Goal: Task Accomplishment & Management: Use online tool/utility

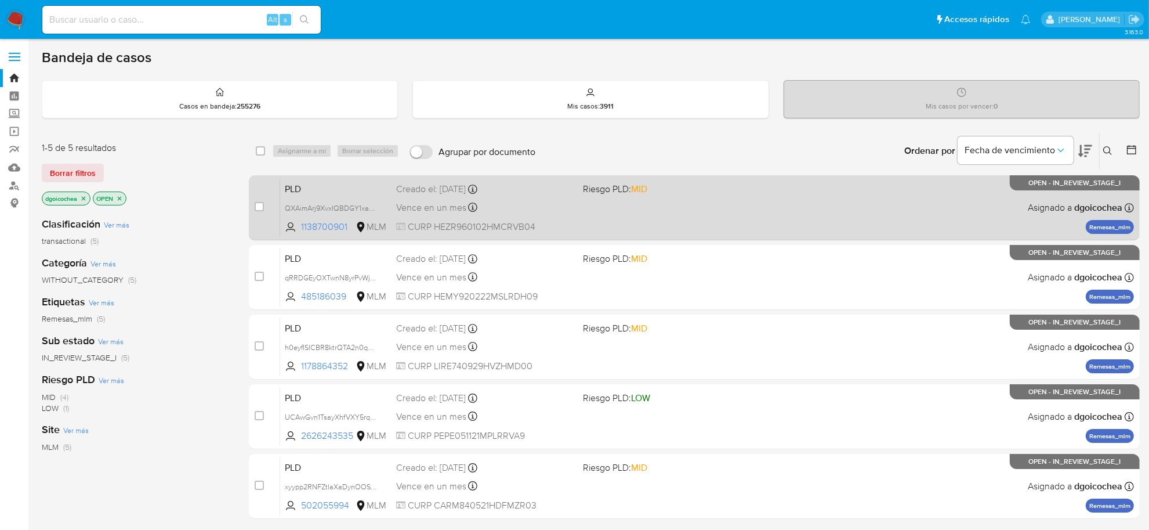
click at [291, 190] on span "PLD" at bounding box center [336, 187] width 102 height 15
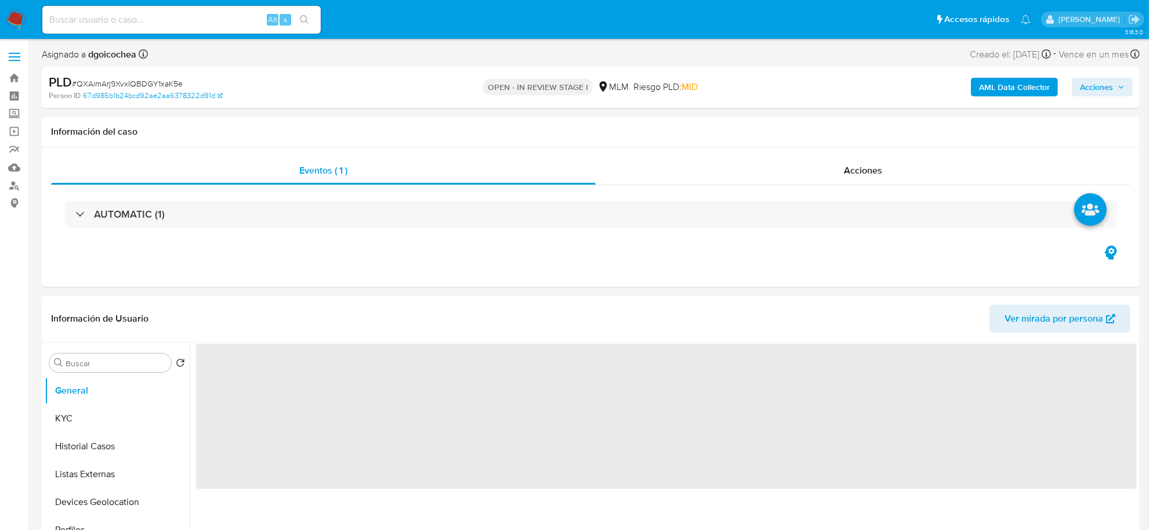
select select "10"
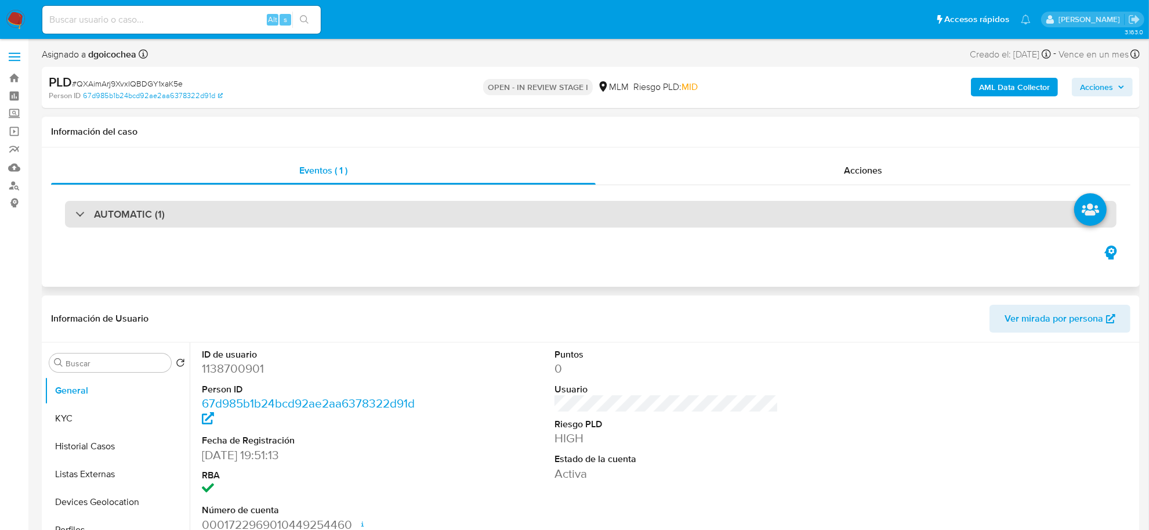
click at [125, 218] on h3 "AUTOMATIC (1)" at bounding box center [129, 214] width 71 height 13
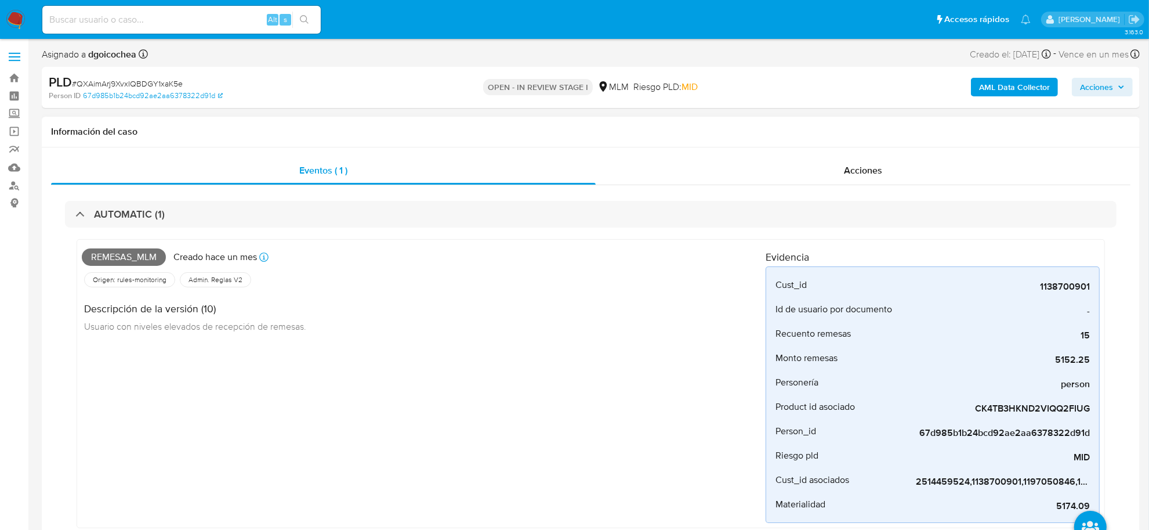
click at [308, 363] on div "Remesas_mlm Creado hace un mes Creado: 12/09/2025 03:17:30 Origen: rules-monito…" at bounding box center [424, 383] width 684 height 278
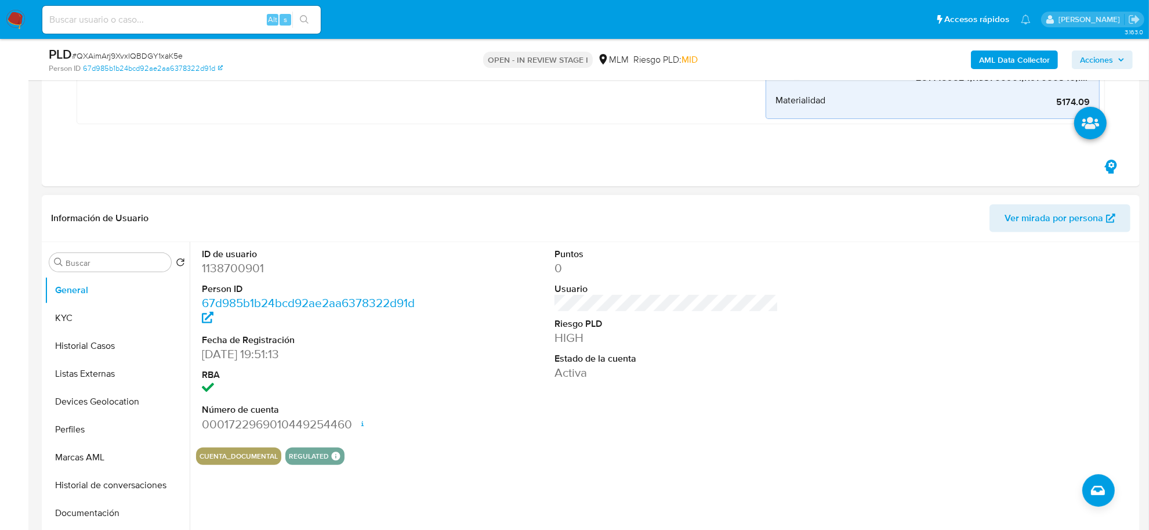
scroll to position [508, 0]
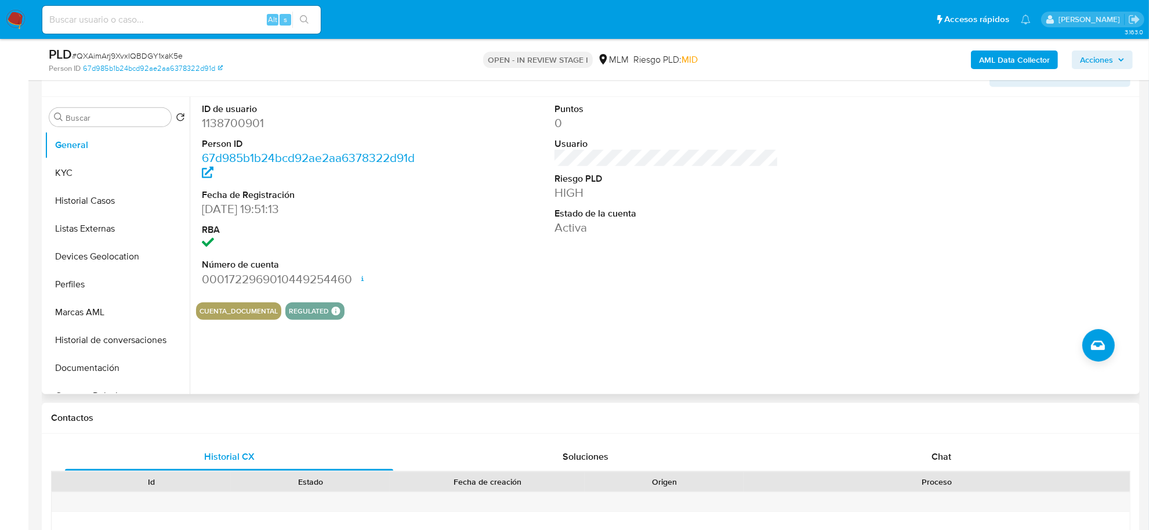
click at [683, 309] on div "CUENTA_DOCUMENTAL REGULATED REGULATED MLM IFPE Evaluation Result COMPLIES User …" at bounding box center [666, 310] width 941 height 17
click at [53, 170] on button "KYC" at bounding box center [113, 173] width 136 height 28
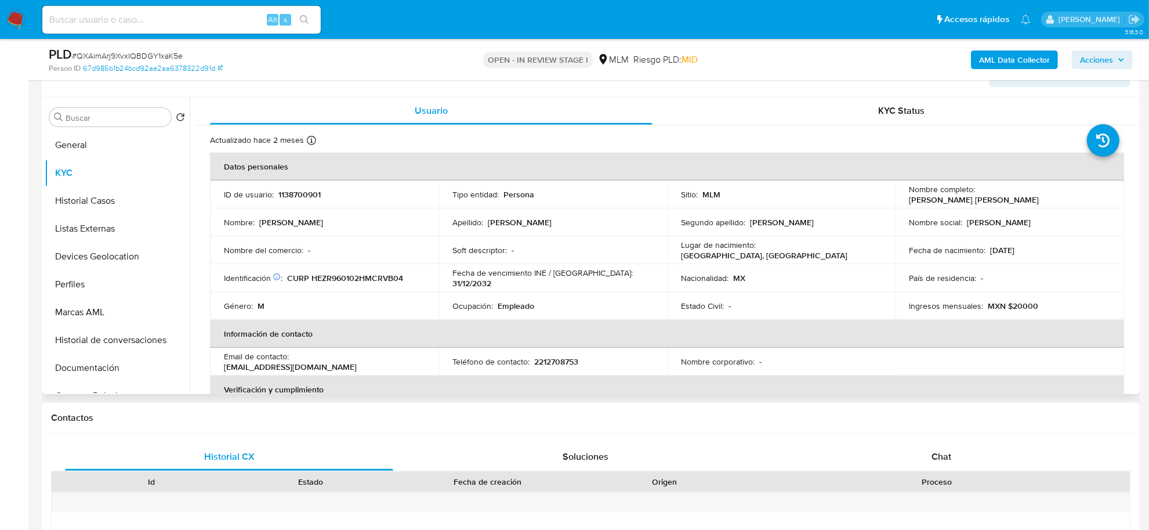
click at [218, 273] on td "Identificación CIC: 231226230 : CURP HEZR960102HMCRVB04" at bounding box center [324, 278] width 229 height 28
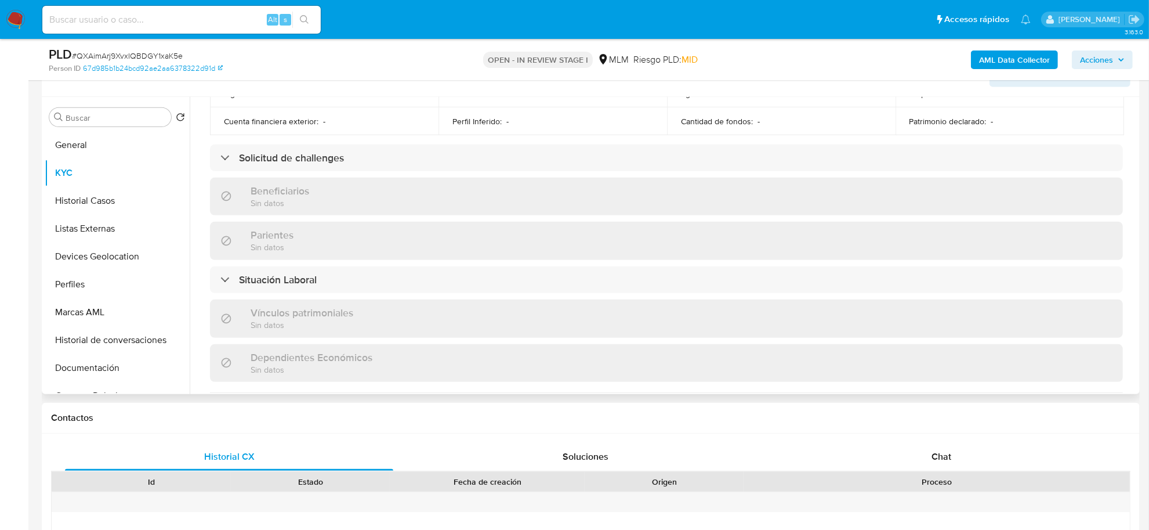
scroll to position [363, 0]
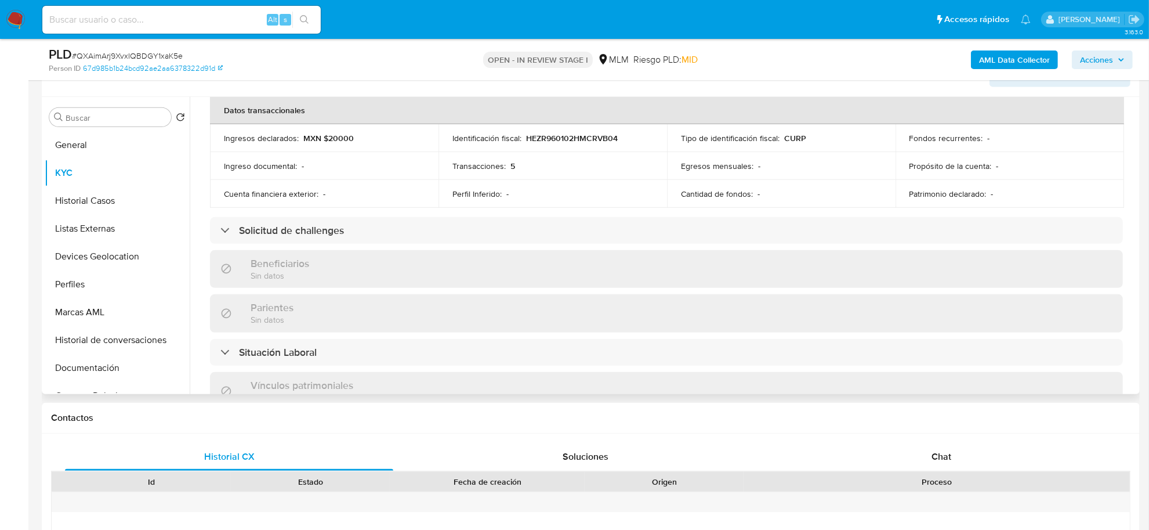
click at [196, 155] on div "Actualizado hace 2 meses Creado: 07/06/2022 18:51:23 Actualizado: 10/08/2025 12…" at bounding box center [666, 250] width 941 height 975
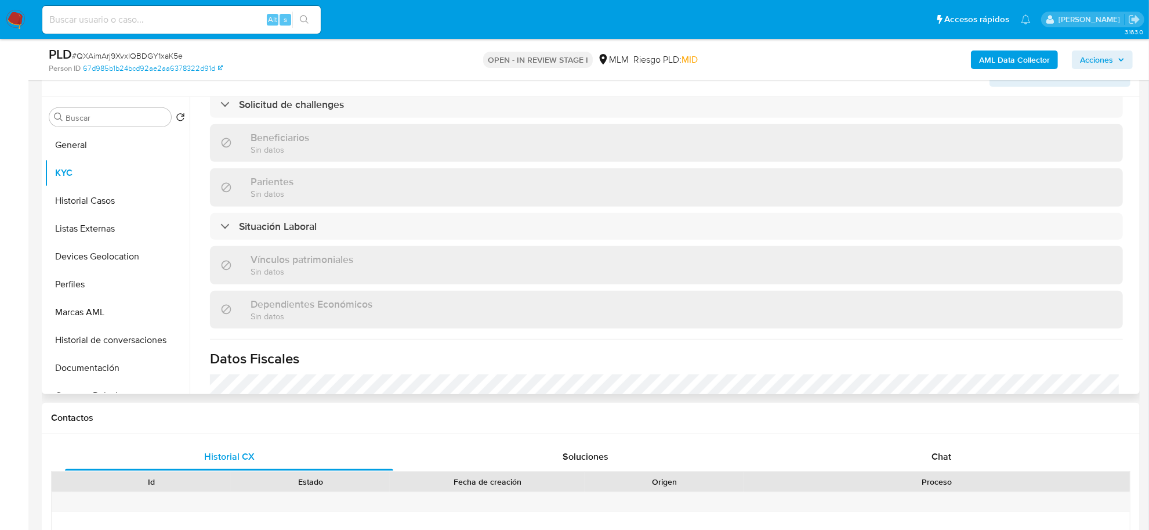
scroll to position [706, 0]
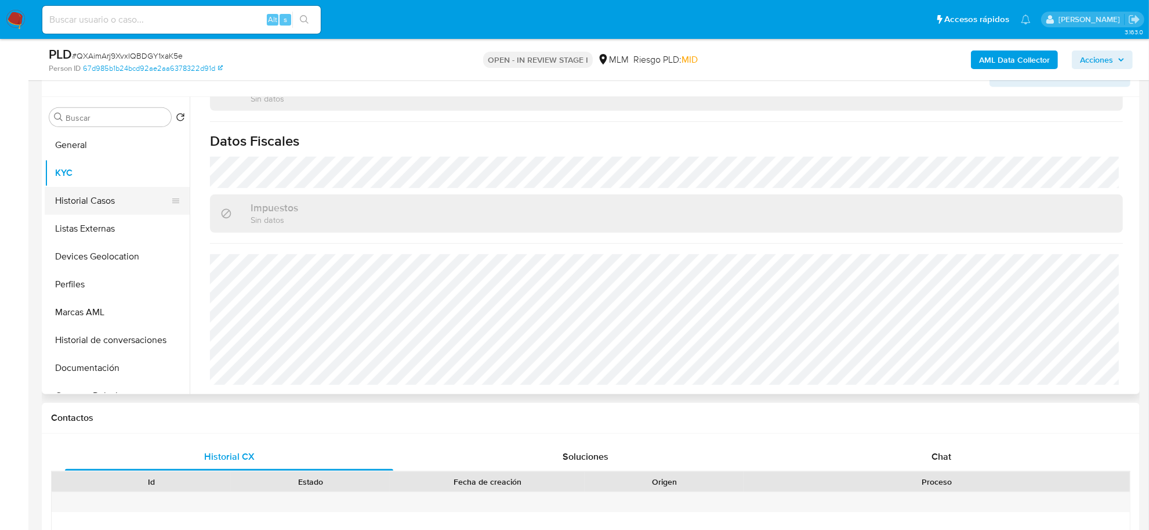
click at [119, 204] on button "Historial Casos" at bounding box center [113, 201] width 136 height 28
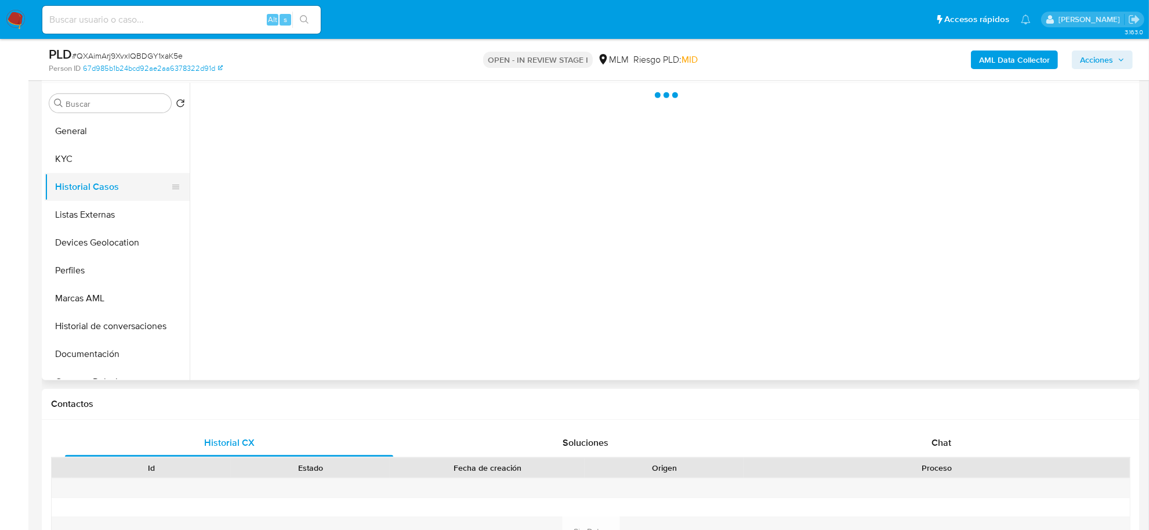
scroll to position [0, 0]
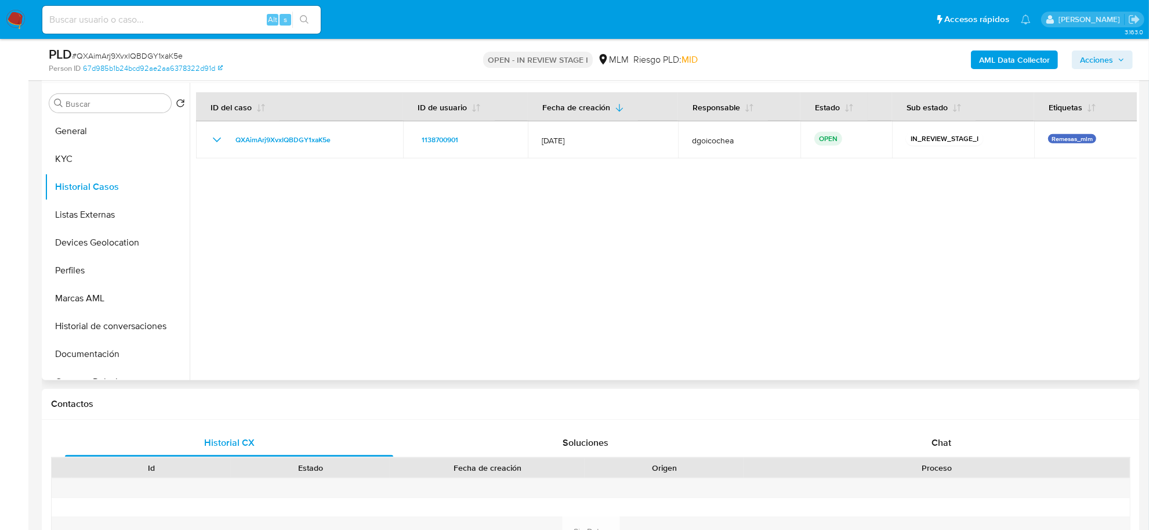
click at [378, 239] on div at bounding box center [663, 231] width 947 height 297
click at [117, 215] on button "Listas Externas" at bounding box center [113, 215] width 136 height 28
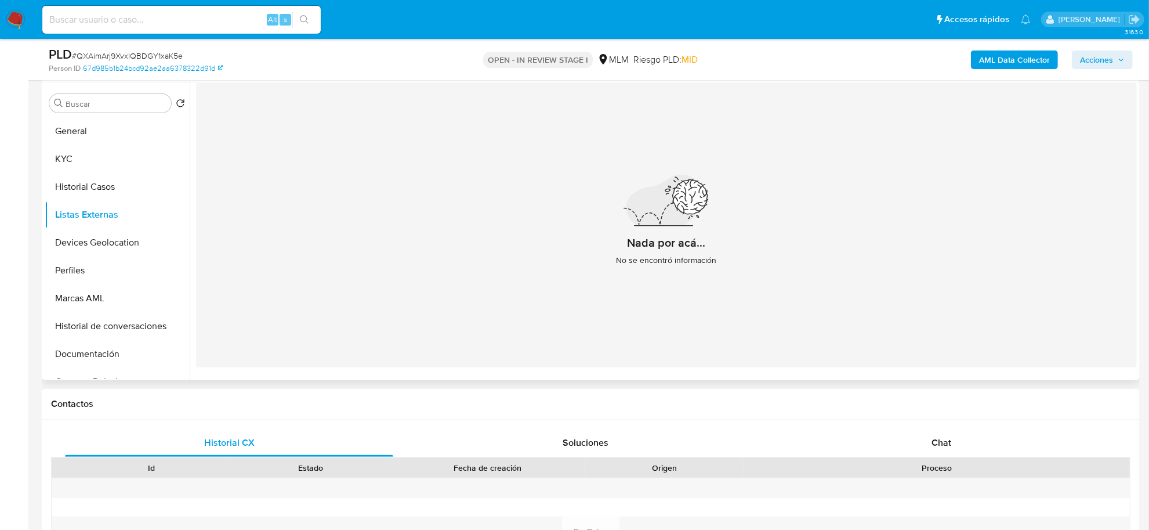
click at [503, 247] on div "Nada por acá... No se encontró información" at bounding box center [666, 225] width 941 height 284
click at [122, 215] on button "Listas Externas" at bounding box center [113, 215] width 136 height 28
click at [352, 201] on div "Nada por acá... No se encontró información" at bounding box center [666, 225] width 941 height 284
click at [137, 231] on button "Devices Geolocation" at bounding box center [113, 243] width 136 height 28
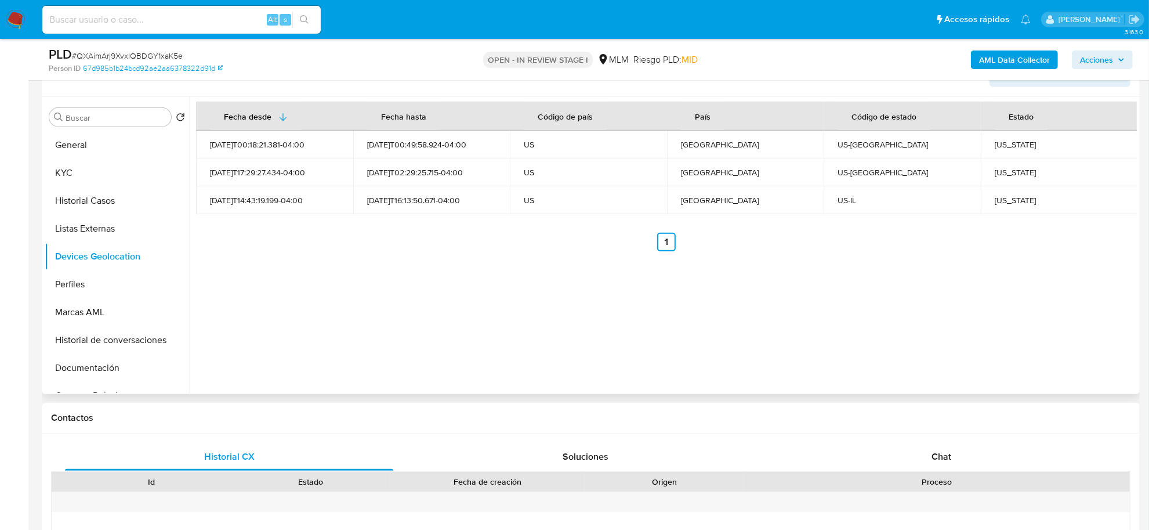
click at [523, 276] on div "Fecha desde Fecha hasta Código de país País Código de estado Estado 2025-08-13T…" at bounding box center [663, 245] width 947 height 297
click at [96, 274] on button "Perfiles" at bounding box center [113, 284] width 136 height 28
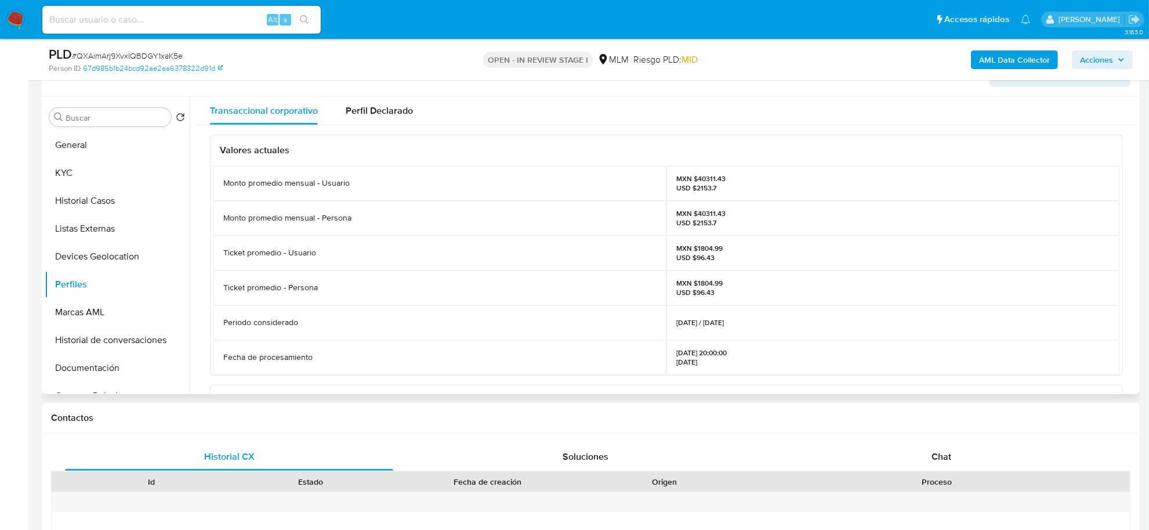
click at [544, 256] on div "Ticket promedio - Usuario" at bounding box center [439, 253] width 453 height 35
click at [112, 365] on button "Documentación" at bounding box center [113, 368] width 136 height 28
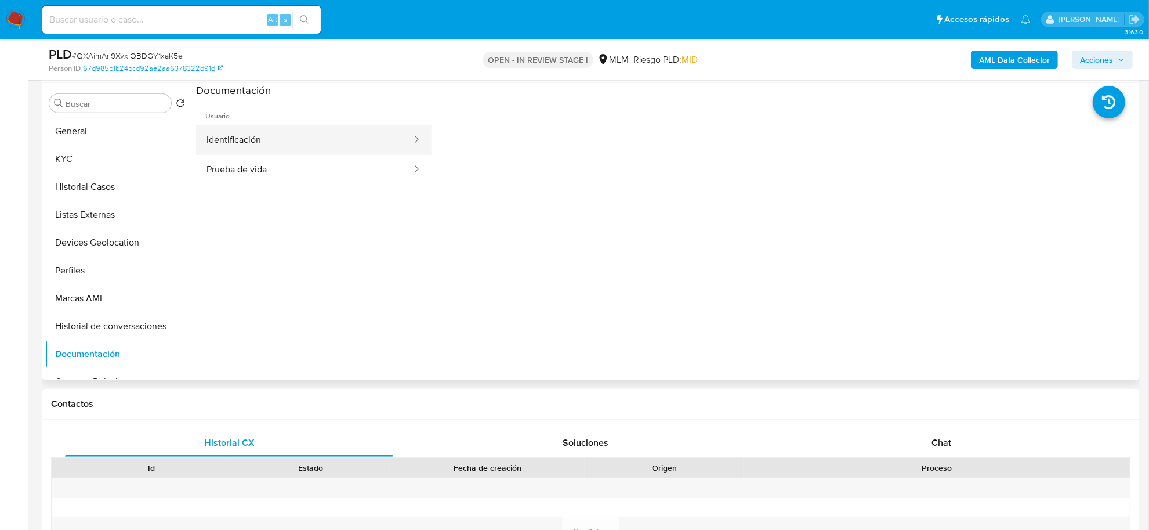
click at [223, 126] on button "Identificación" at bounding box center [304, 140] width 217 height 30
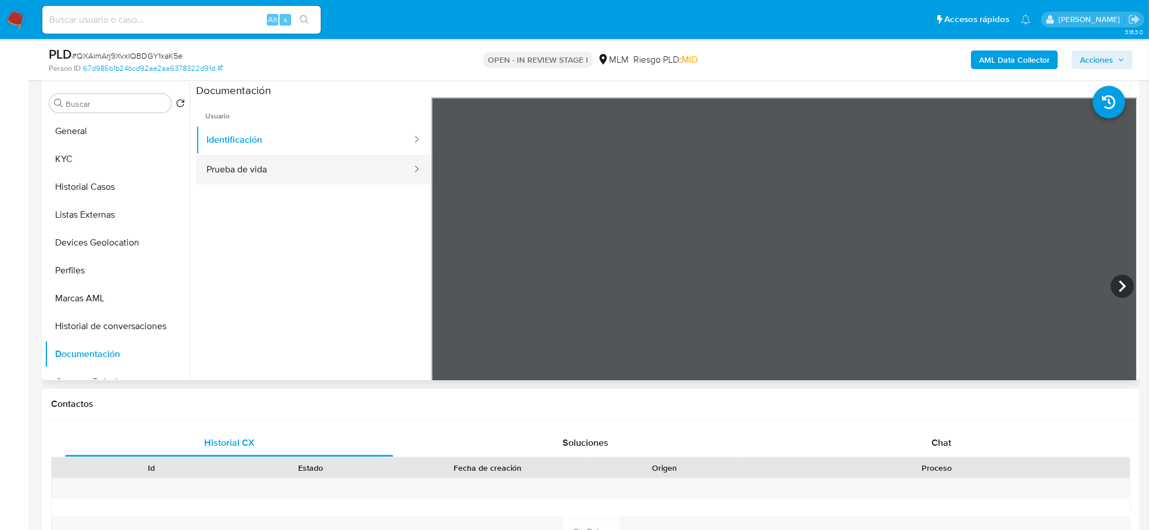
click at [318, 176] on button "Prueba de vida" at bounding box center [304, 170] width 217 height 30
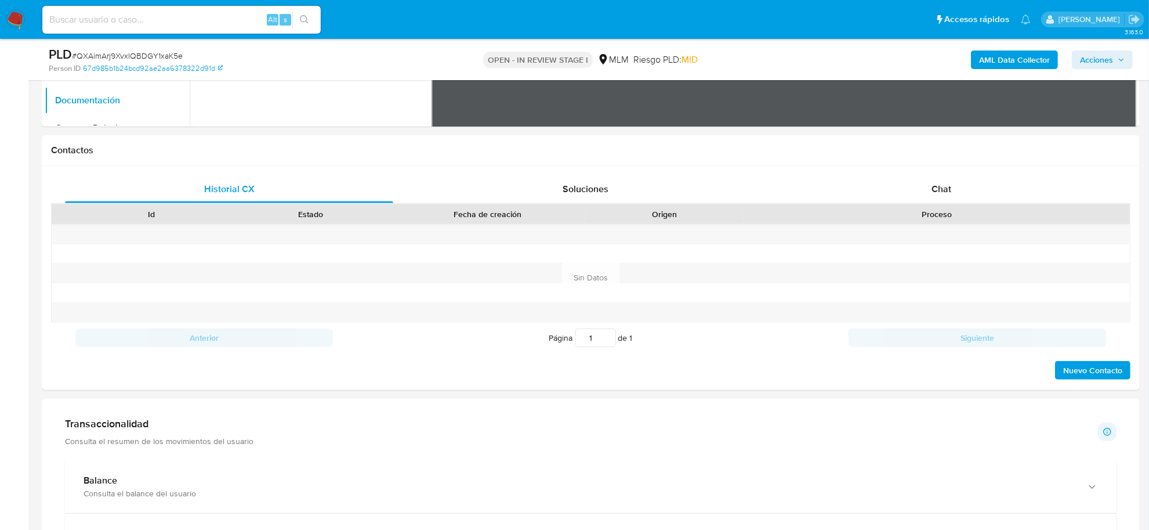
scroll to position [893, 0]
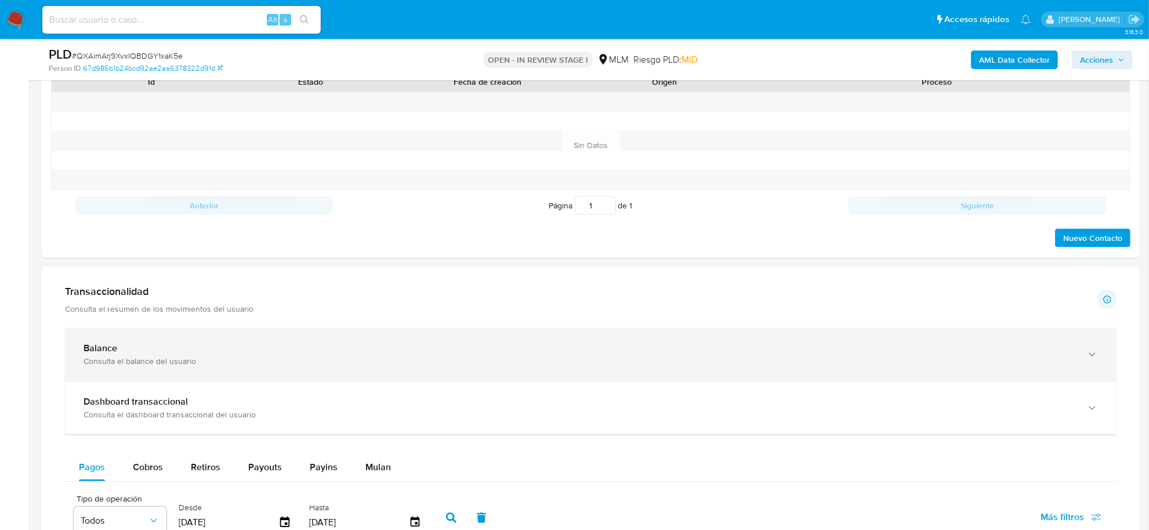
click at [245, 354] on div "Balance" at bounding box center [579, 348] width 991 height 12
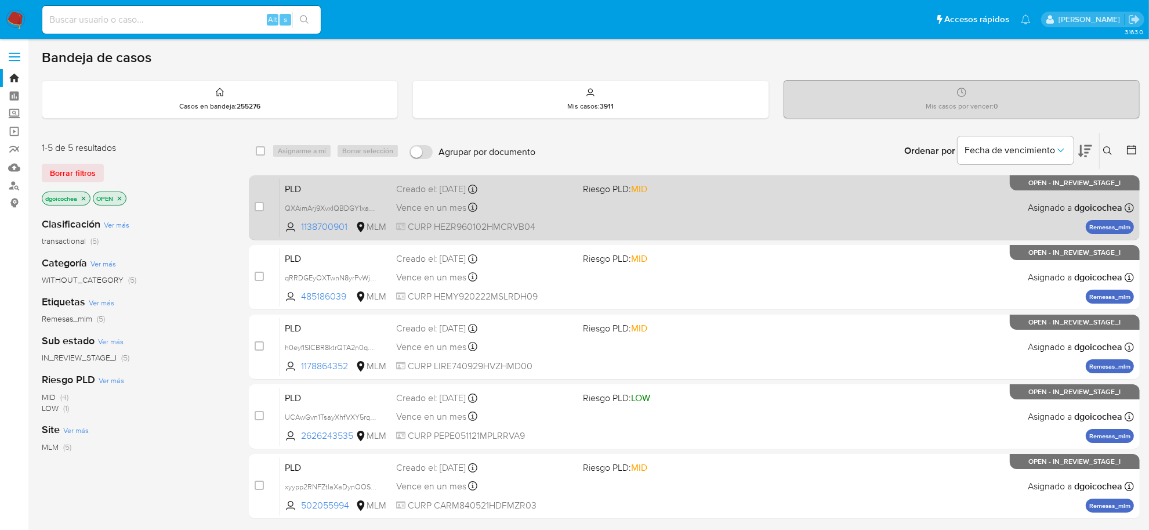
click at [291, 184] on span "PLD" at bounding box center [336, 187] width 102 height 15
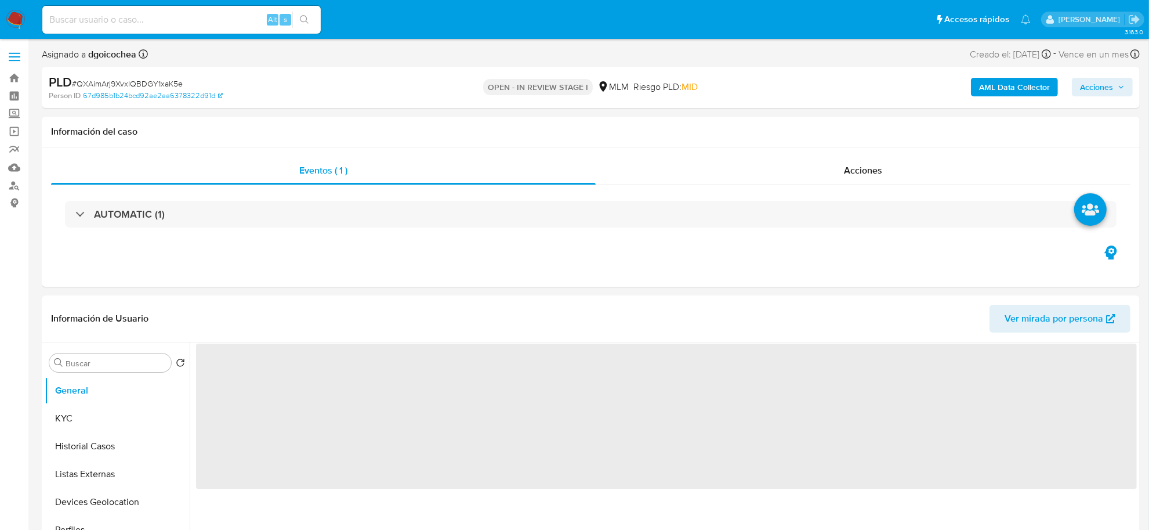
select select "10"
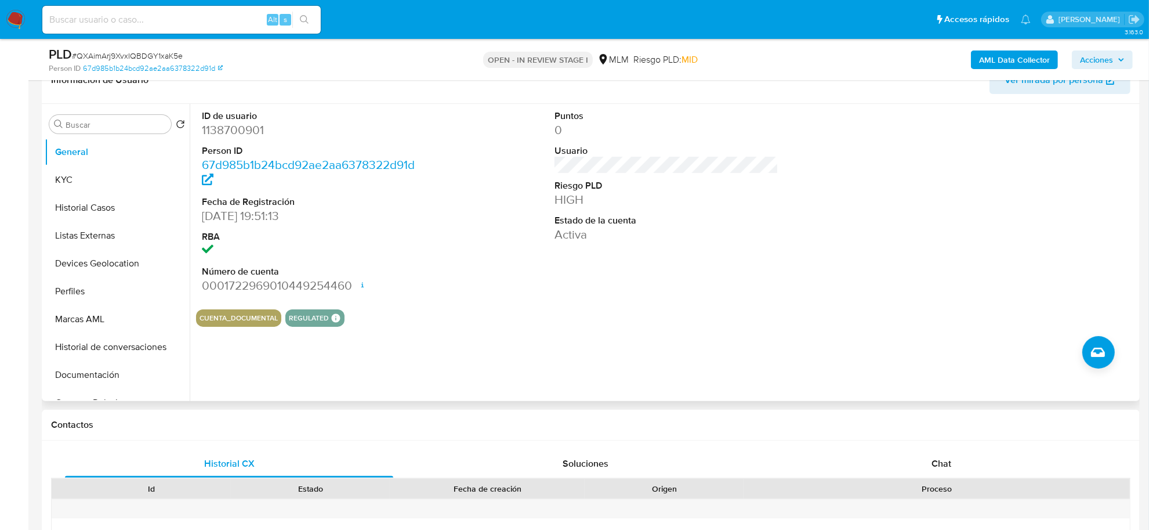
scroll to position [218, 0]
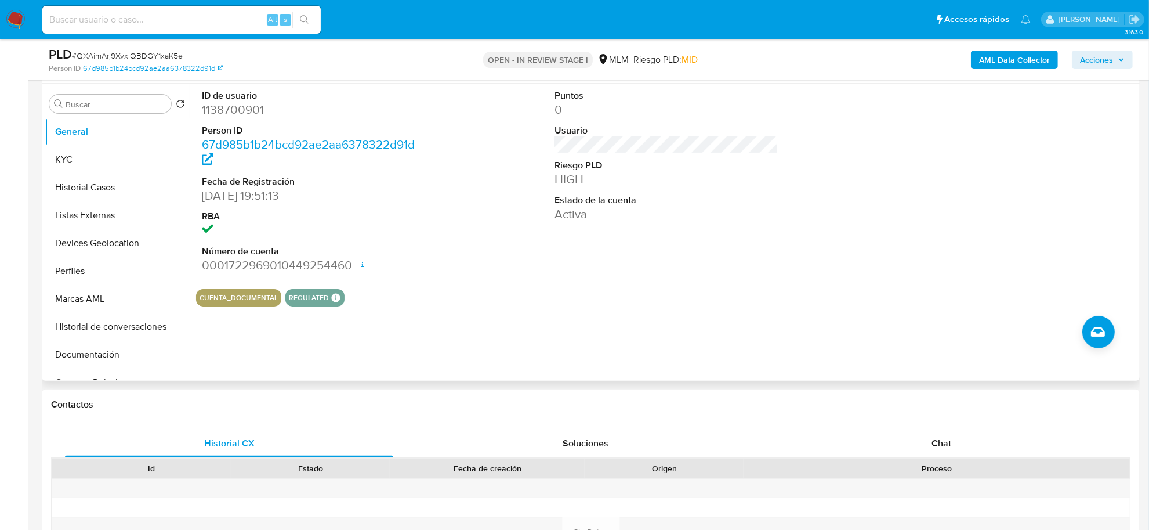
click at [549, 303] on div "CUENTA_DOCUMENTAL REGULATED REGULATED MLM IFPE Evaluation Result COMPLIES User …" at bounding box center [666, 297] width 941 height 17
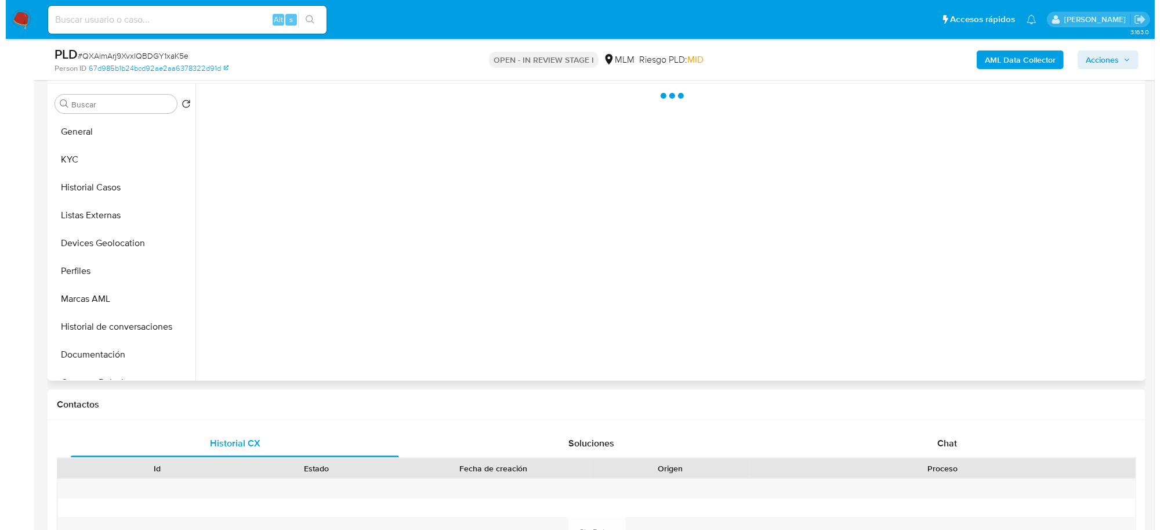
scroll to position [161, 0]
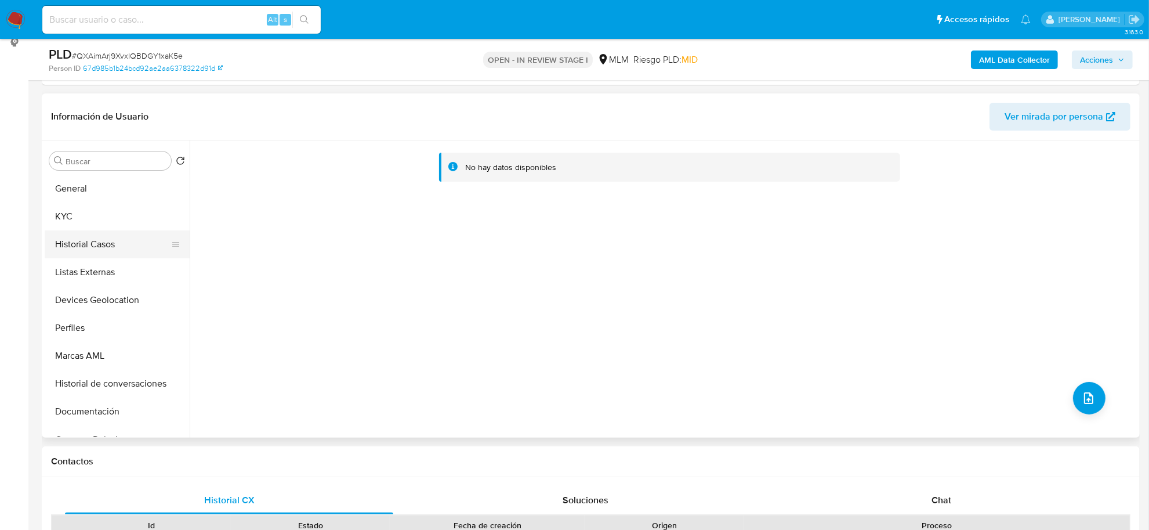
click at [92, 244] on button "Historial Casos" at bounding box center [113, 244] width 136 height 28
click at [1080, 387] on button "upload-file" at bounding box center [1089, 398] width 32 height 32
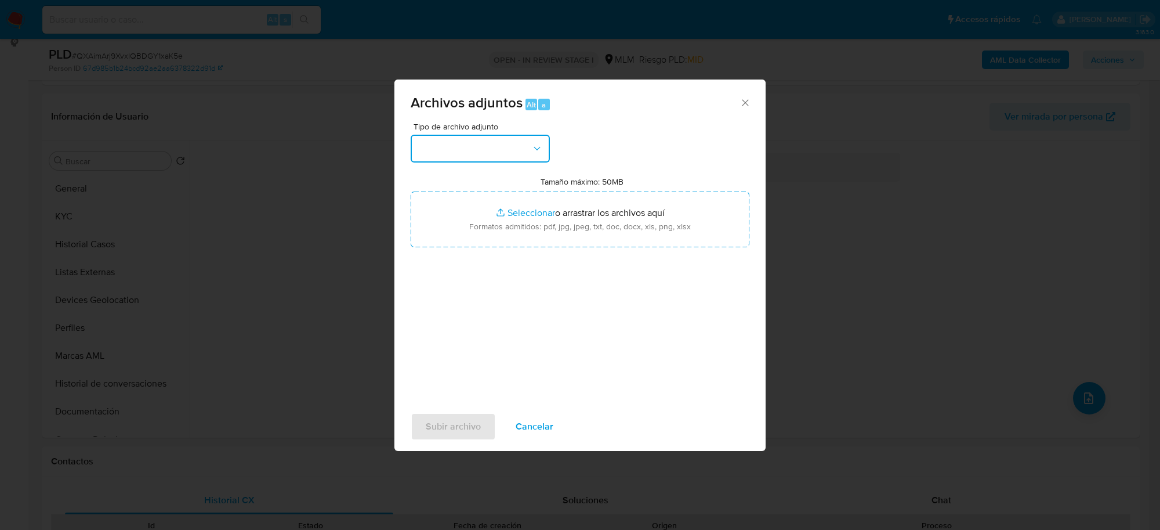
click at [445, 152] on button "button" at bounding box center [480, 149] width 139 height 28
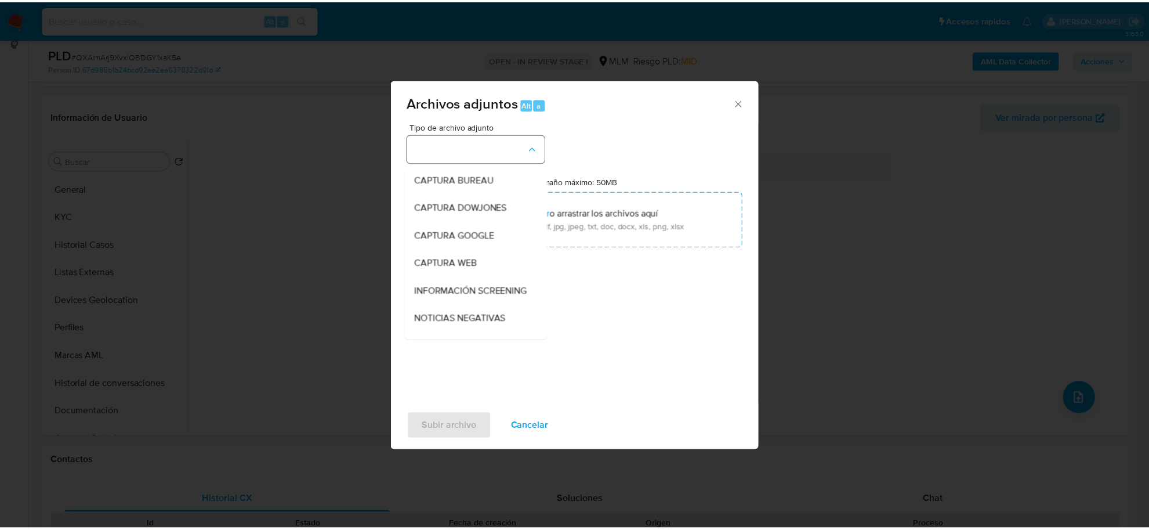
scroll to position [88, 0]
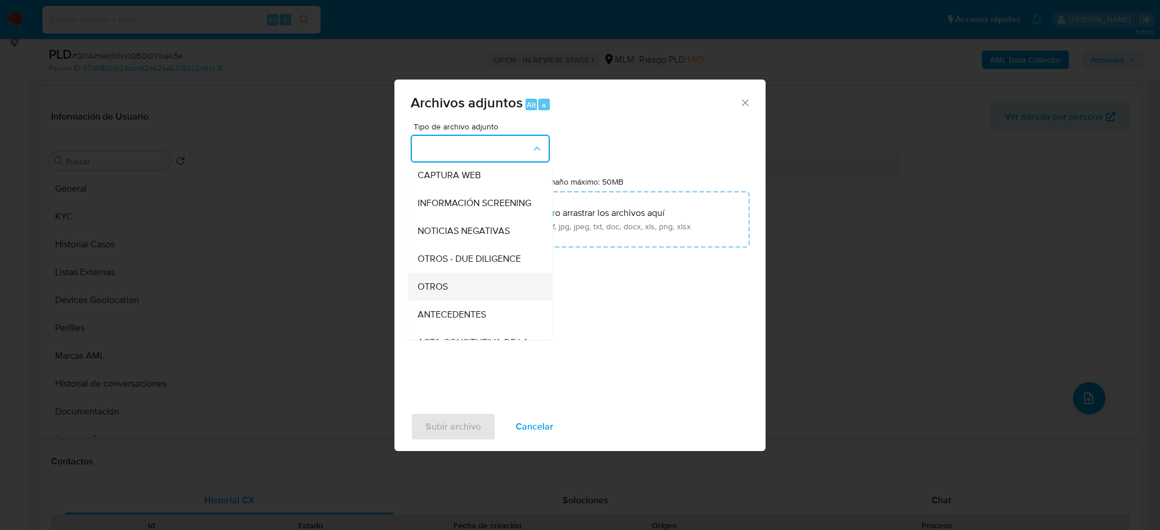
click at [469, 299] on div "OTROS" at bounding box center [477, 287] width 118 height 28
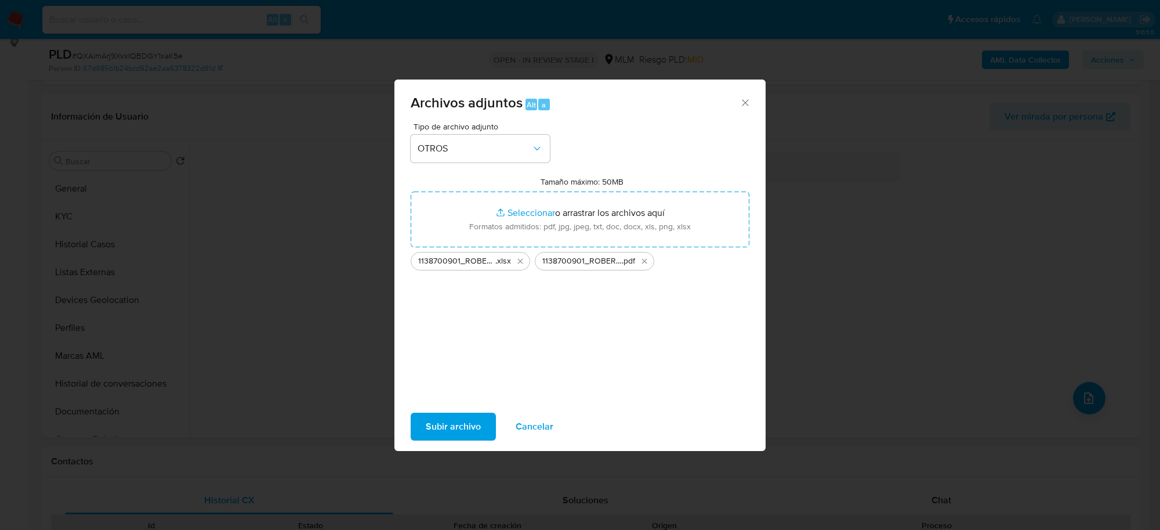
click at [454, 418] on span "Subir archivo" at bounding box center [453, 427] width 55 height 26
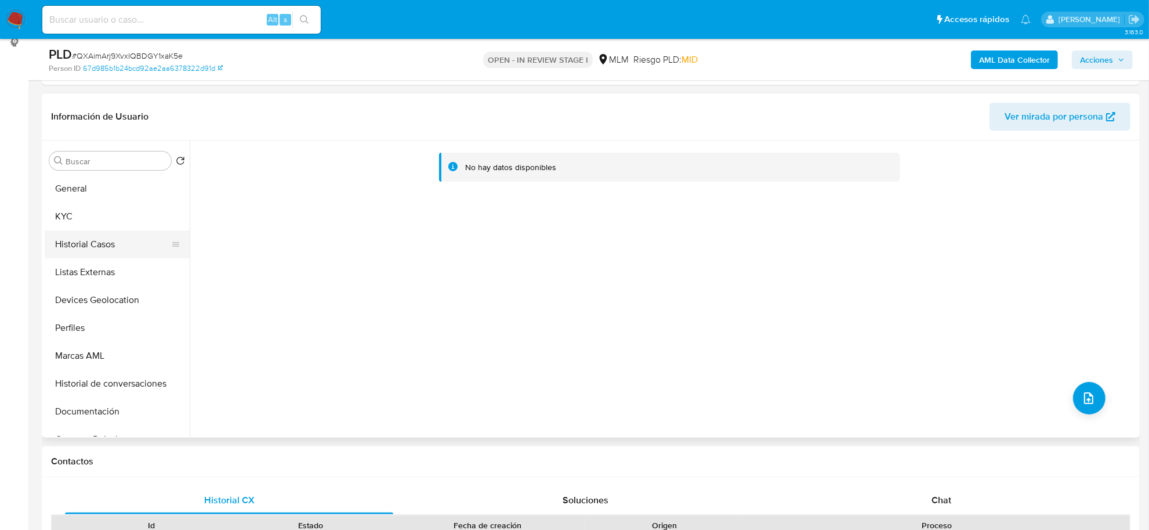
click at [71, 234] on button "Historial Casos" at bounding box center [113, 244] width 136 height 28
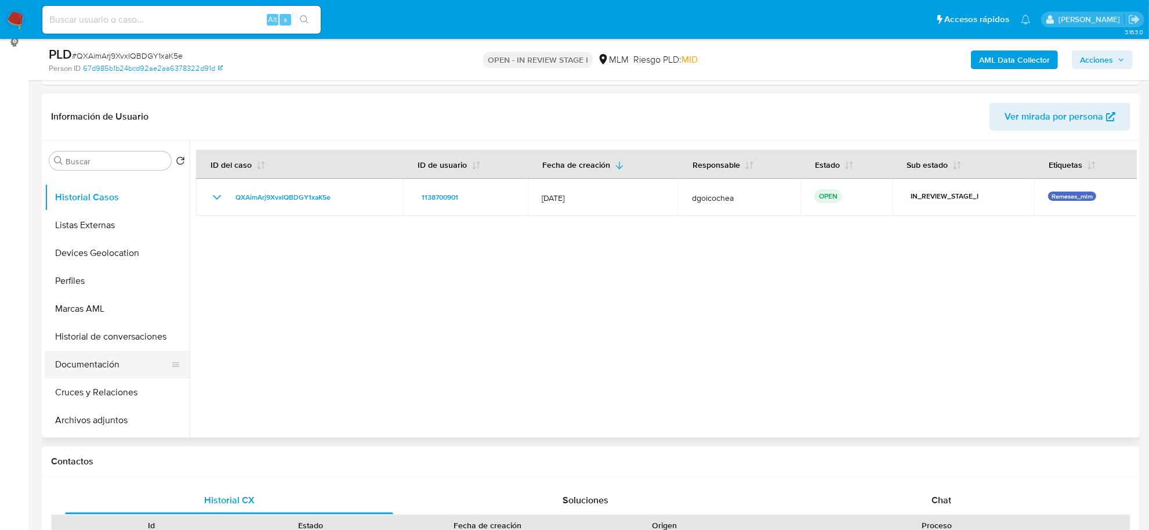
scroll to position [73, 0]
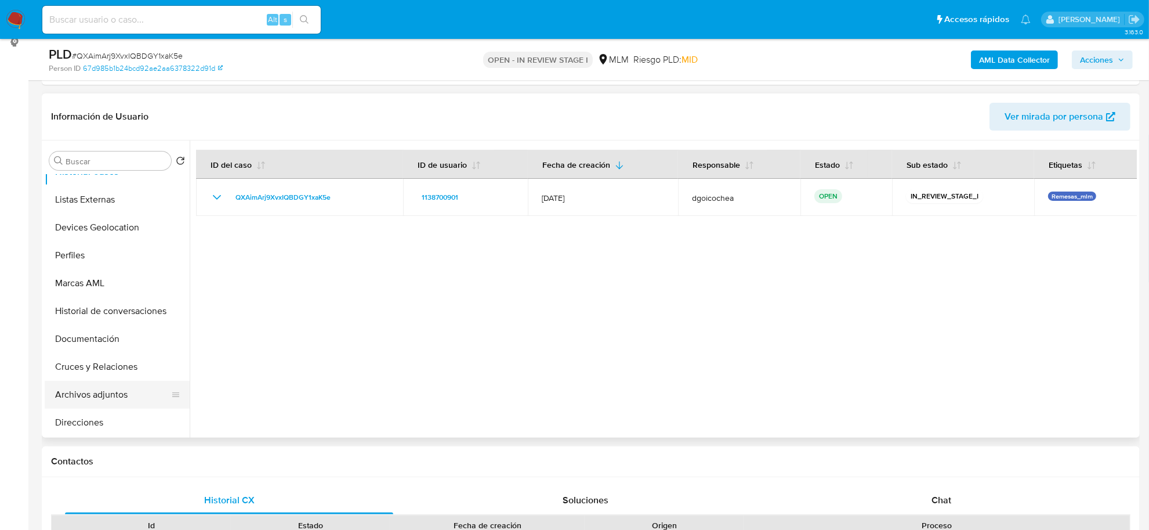
click at [108, 393] on button "Archivos adjuntos" at bounding box center [113, 395] width 136 height 28
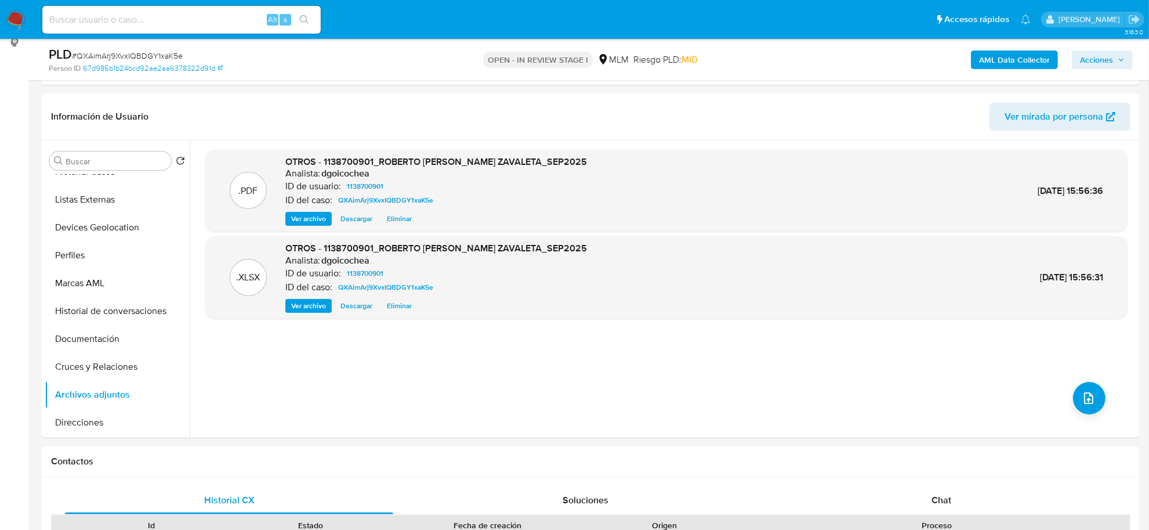
click at [1086, 67] on span "Acciones" at bounding box center [1096, 59] width 33 height 19
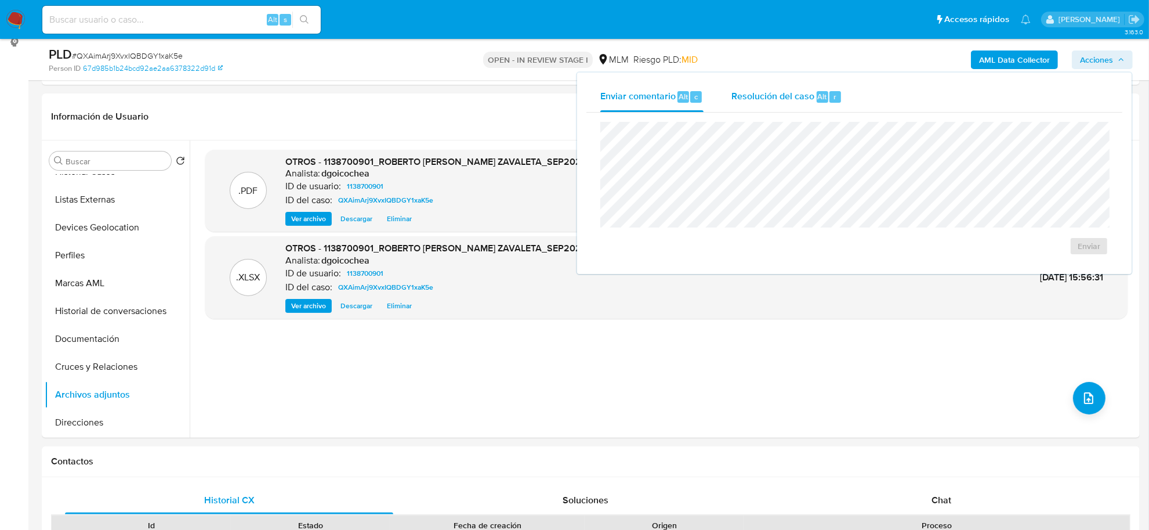
click at [778, 103] on div "Resolución del caso Alt r" at bounding box center [786, 97] width 111 height 30
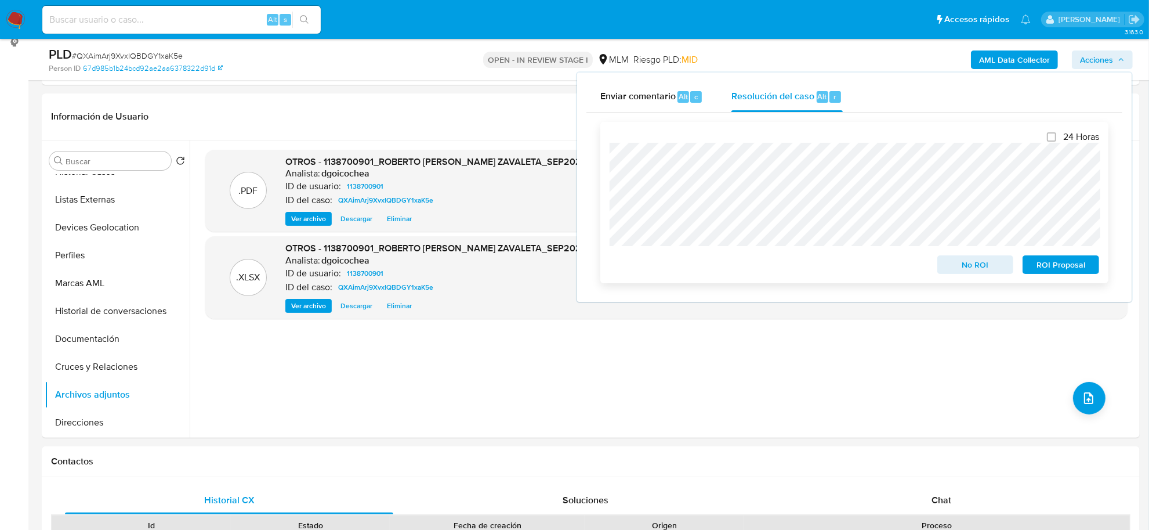
click at [986, 270] on span "No ROI" at bounding box center [976, 264] width 60 height 16
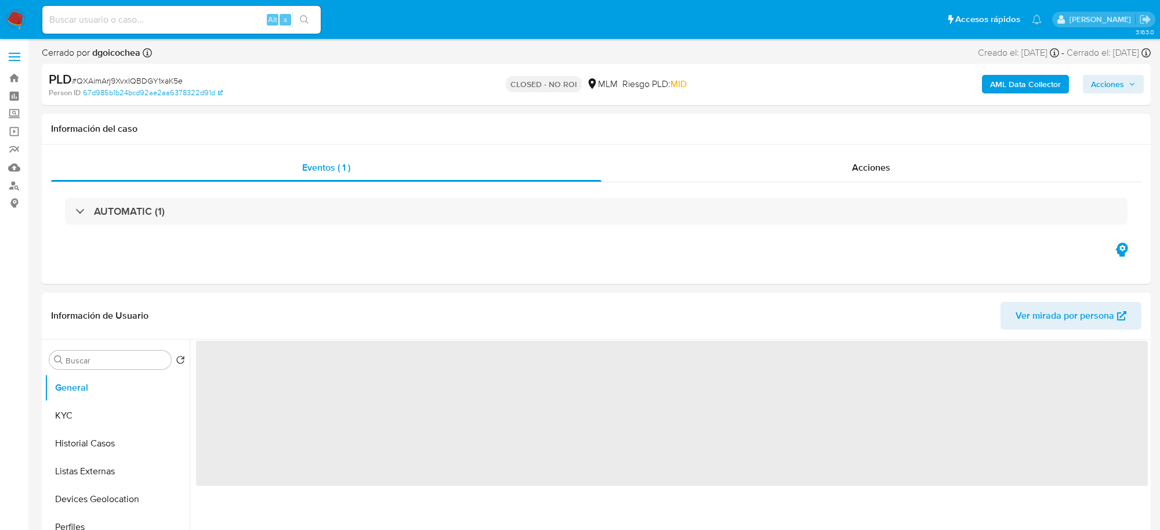
select select "10"
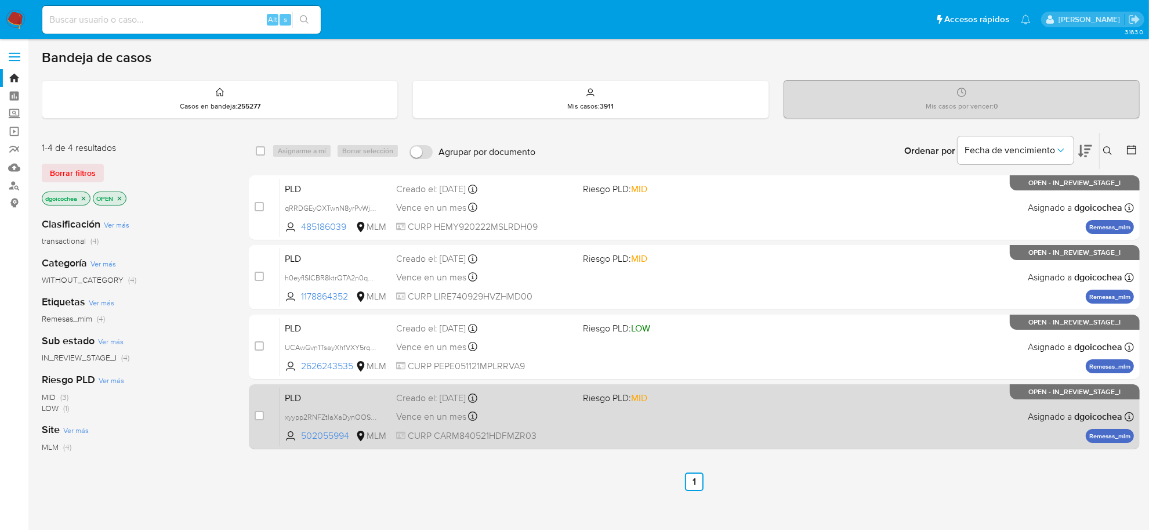
click at [296, 396] on span "PLD" at bounding box center [336, 396] width 102 height 15
click at [293, 398] on span "PLD" at bounding box center [336, 396] width 102 height 15
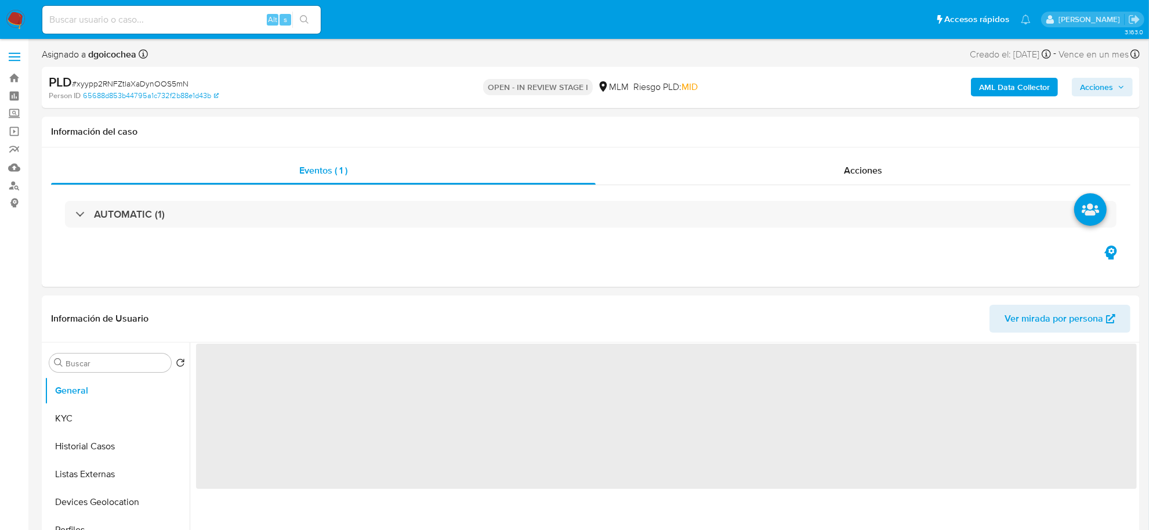
select select "10"
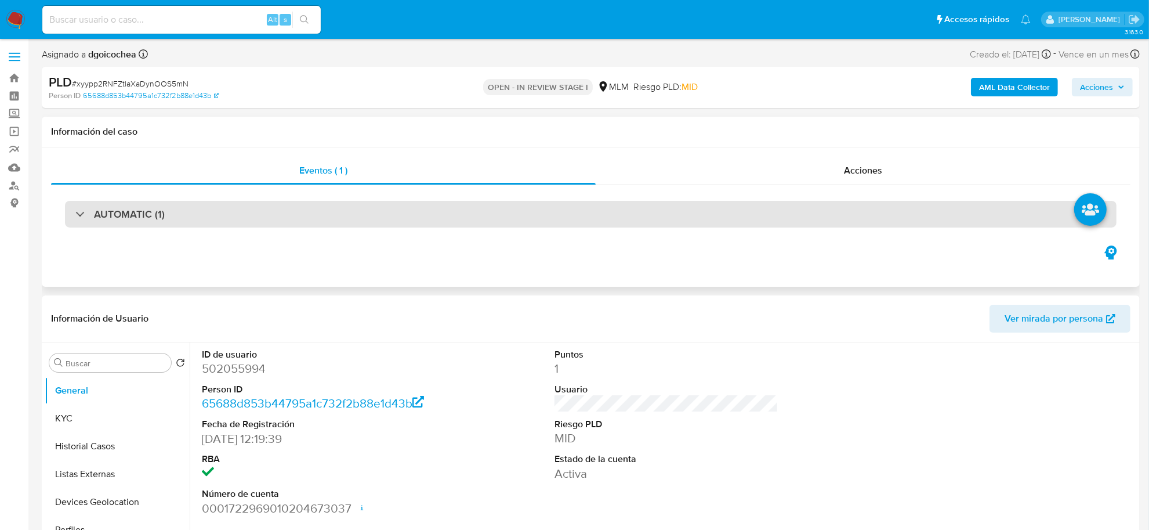
click at [131, 212] on h3 "AUTOMATIC (1)" at bounding box center [129, 214] width 71 height 13
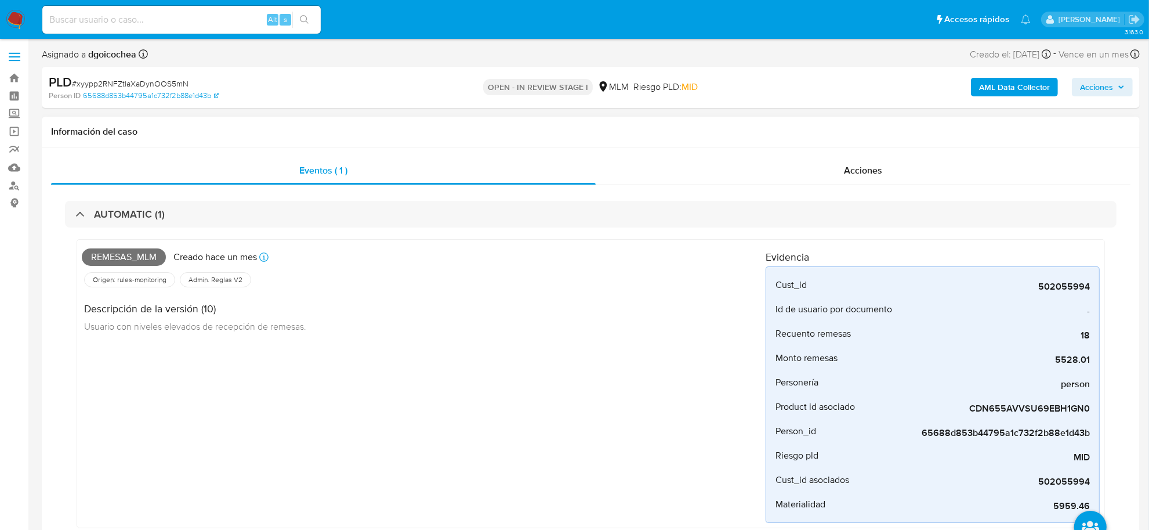
click at [325, 404] on div "Remesas_mlm Creado hace un mes Creado: 12/09/2025 03:04:38 Origen: rules-monito…" at bounding box center [424, 383] width 684 height 278
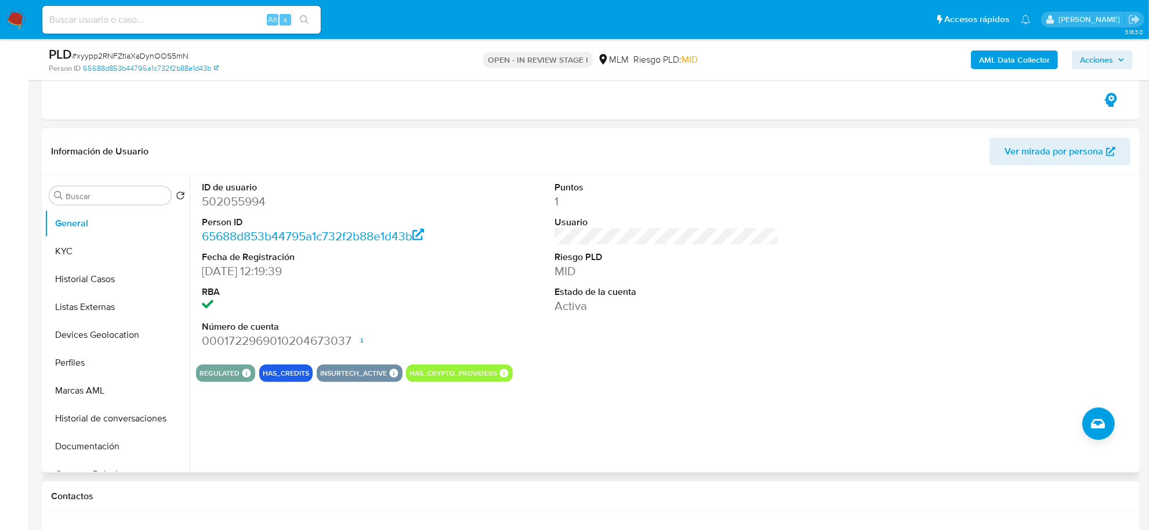
scroll to position [435, 0]
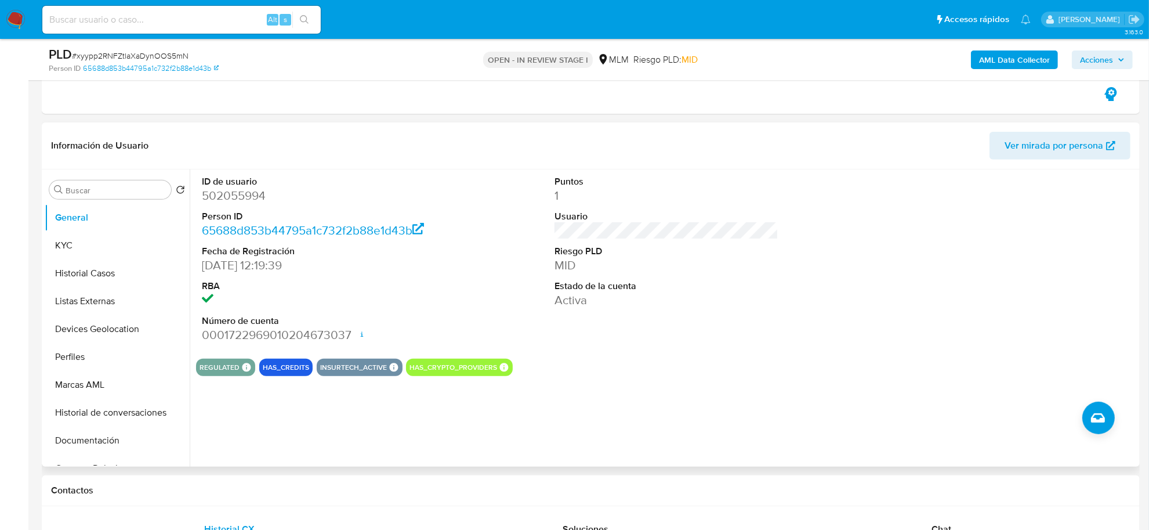
click at [856, 338] on div "ID de usuario 502055994 Person ID 65688d853b44795a1c732f2b88e1d43b Fecha de Reg…" at bounding box center [666, 259] width 941 height 180
click at [88, 254] on button "KYC" at bounding box center [117, 245] width 145 height 28
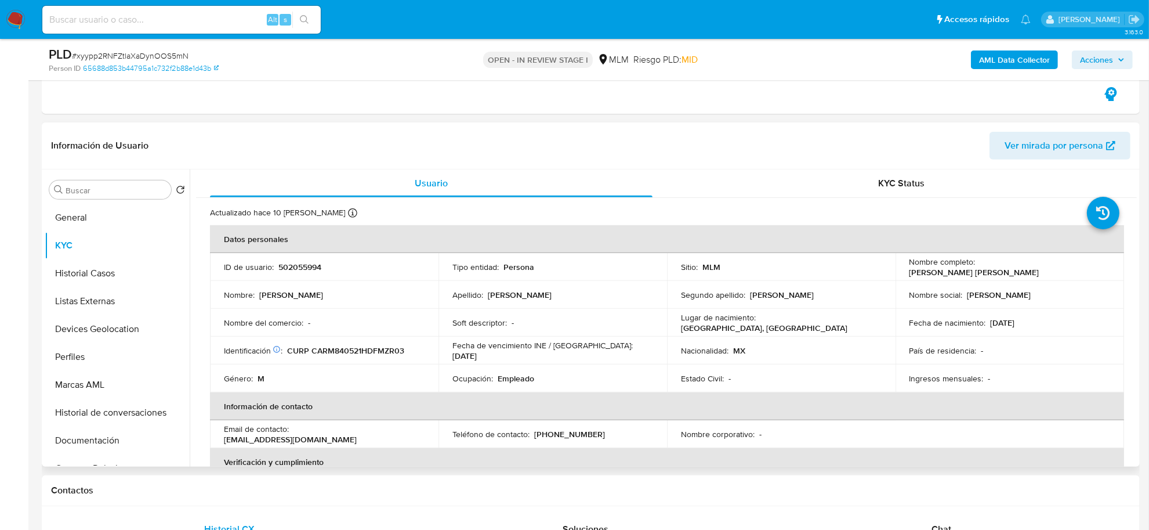
click at [779, 400] on th "Información de contacto" at bounding box center [667, 406] width 914 height 28
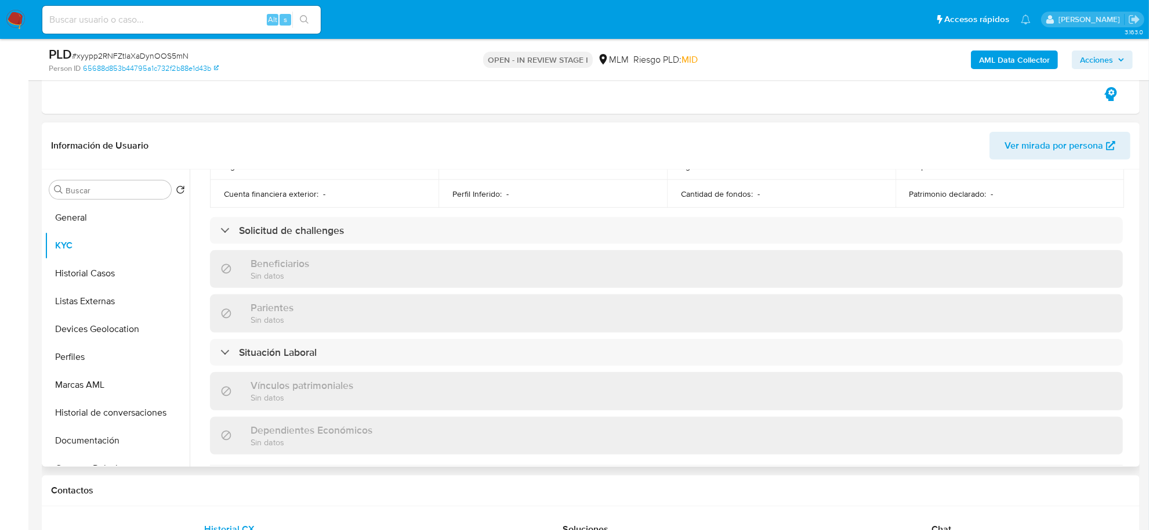
click at [201, 247] on div "Actualizado hace 10 días Creado: 09/08/2020 12:50:19 Actualizado: 04/10/2025 15…" at bounding box center [666, 250] width 941 height 975
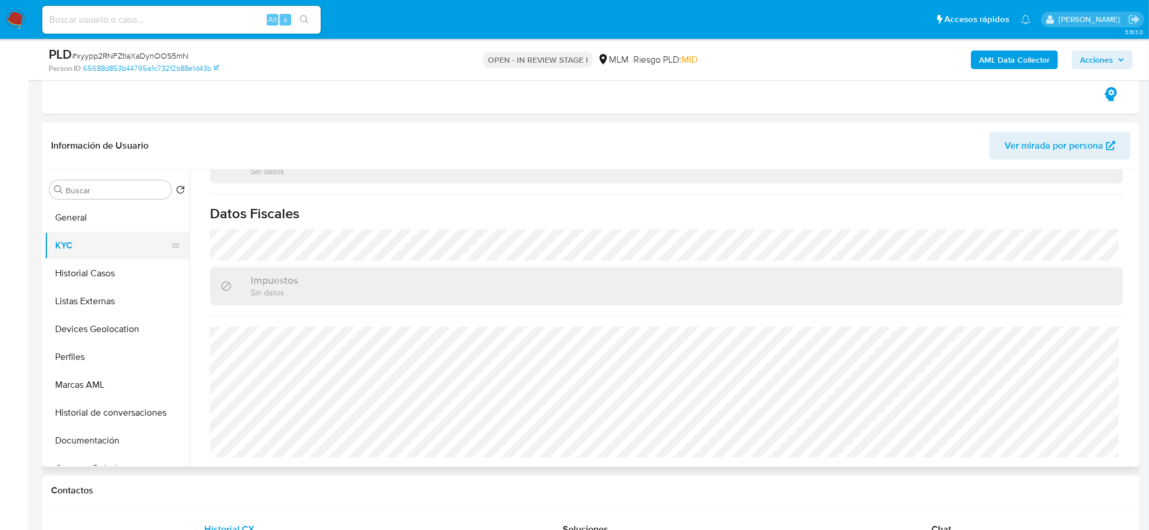
click at [85, 253] on button "KYC" at bounding box center [113, 245] width 136 height 28
click at [93, 270] on button "Historial Casos" at bounding box center [113, 273] width 136 height 28
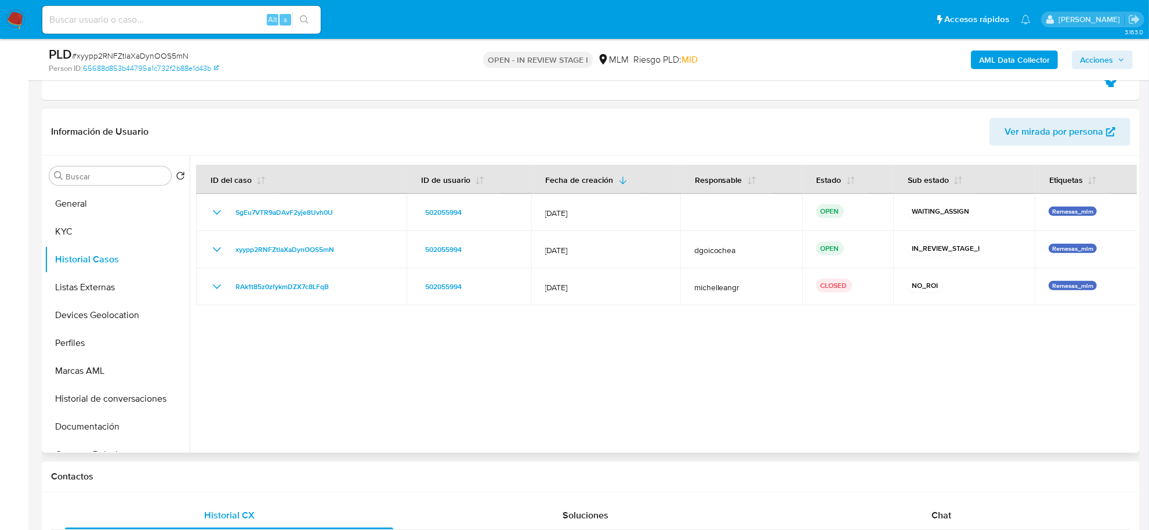
click at [442, 421] on div at bounding box center [663, 303] width 947 height 297
click at [106, 283] on button "Listas Externas" at bounding box center [113, 287] width 136 height 28
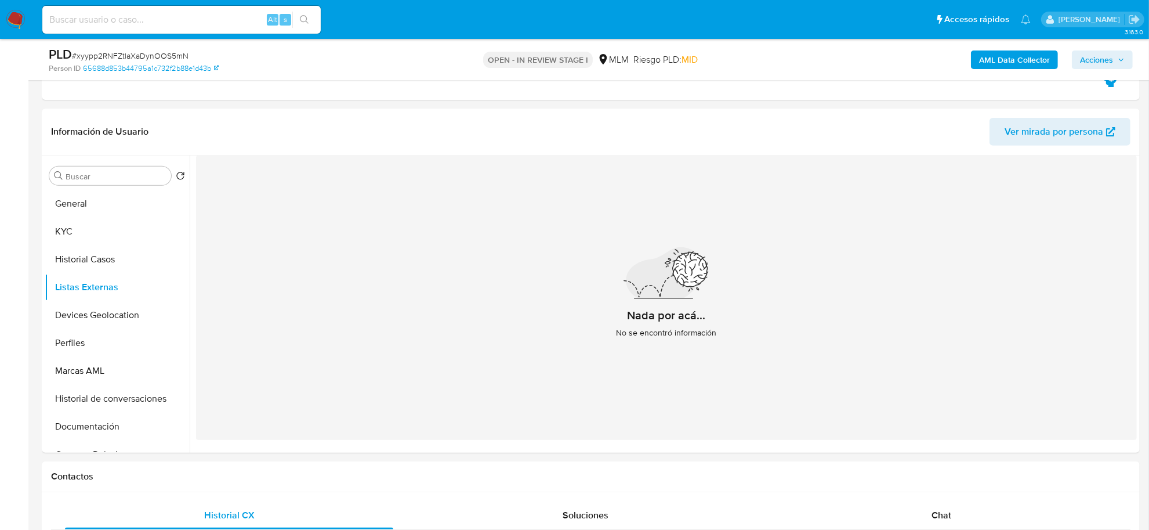
click at [421, 325] on div "Nada por acá... No se encontró información" at bounding box center [666, 297] width 941 height 284
click at [102, 320] on button "Devices Geolocation" at bounding box center [113, 315] width 136 height 28
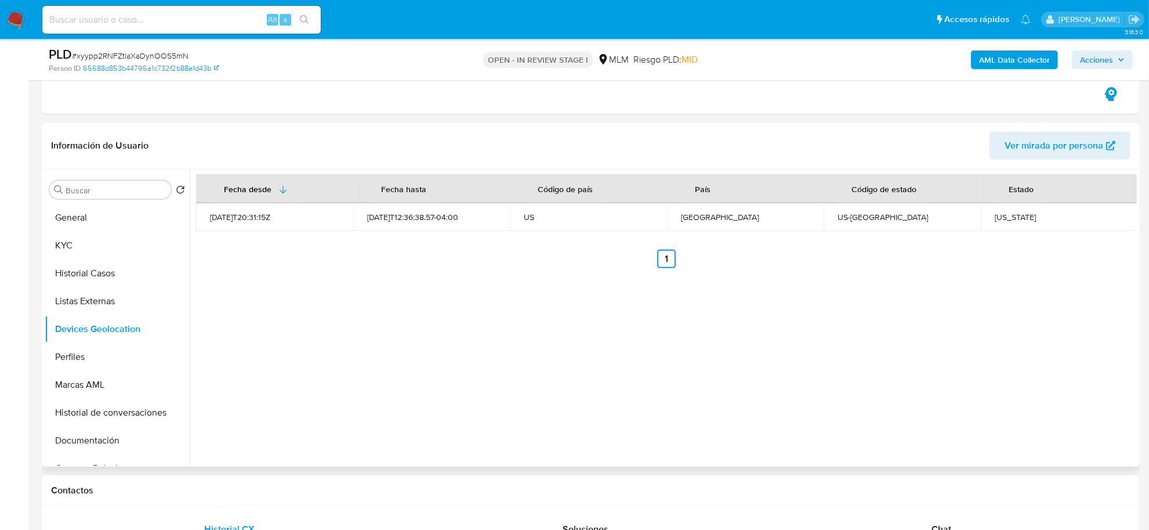
click at [508, 379] on div "Fecha desde Fecha hasta Código de país País Código de estado Estado 2021-12-18T…" at bounding box center [663, 317] width 947 height 297
click at [75, 354] on button "Perfiles" at bounding box center [113, 357] width 136 height 28
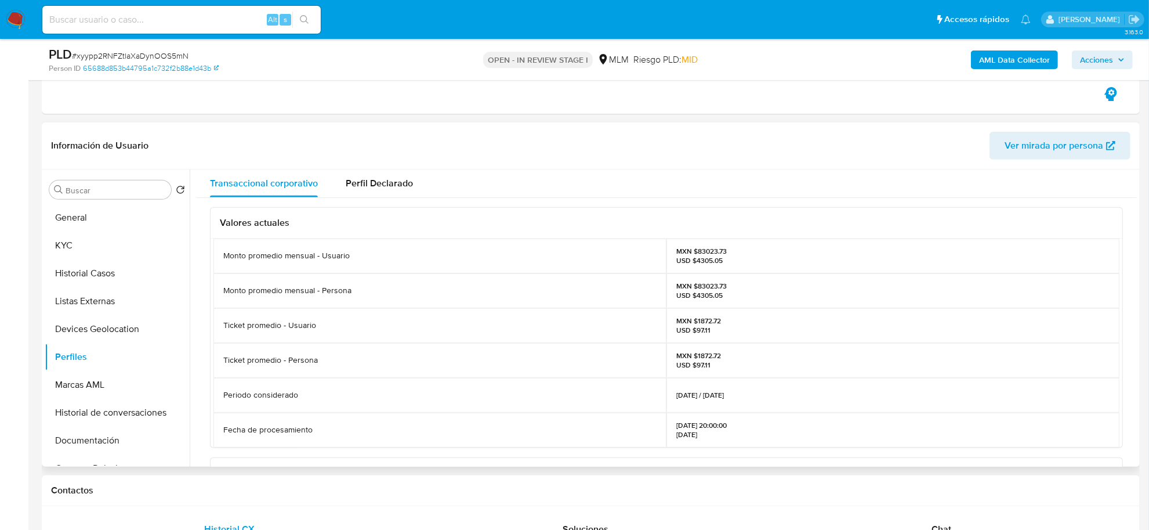
click at [200, 360] on div "Valores actuales Monto promedio mensual - Usuario MXN $83023.73 USD $4305.05 Mo…" at bounding box center [666, 463] width 941 height 530
click at [107, 444] on button "Documentación" at bounding box center [113, 440] width 136 height 28
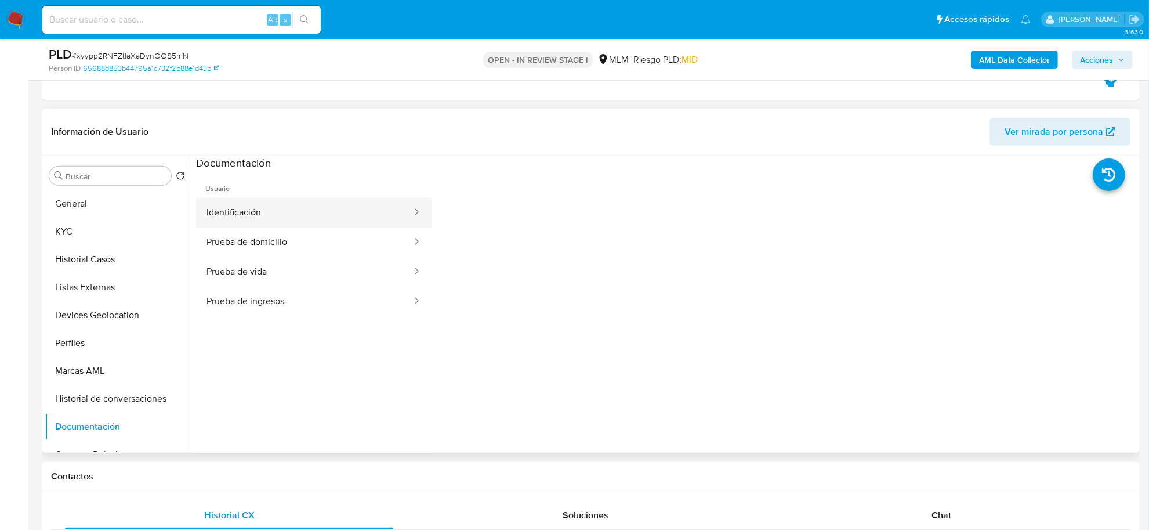
click at [306, 207] on button "Identificación" at bounding box center [304, 213] width 217 height 30
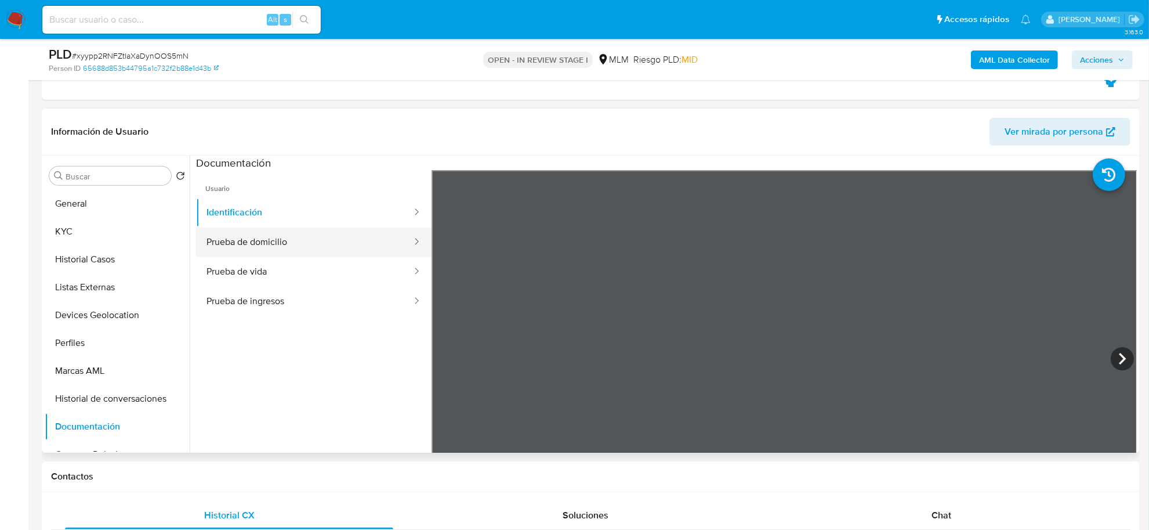
click at [309, 239] on button "Prueba de domicilio" at bounding box center [304, 242] width 217 height 30
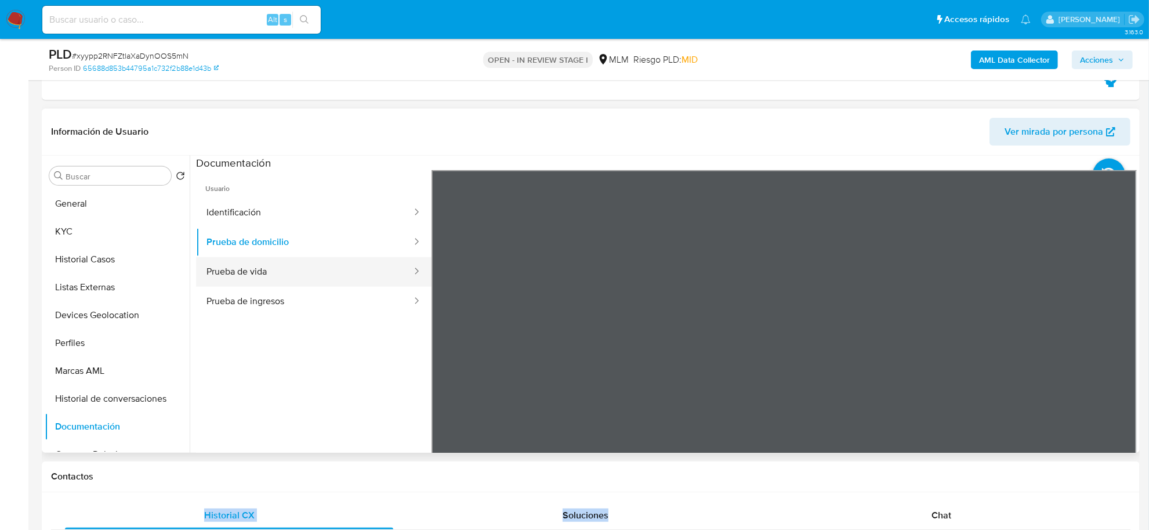
click at [232, 278] on button "Prueba de vida" at bounding box center [304, 272] width 217 height 30
click at [269, 305] on button "Prueba de ingresos" at bounding box center [304, 302] width 217 height 30
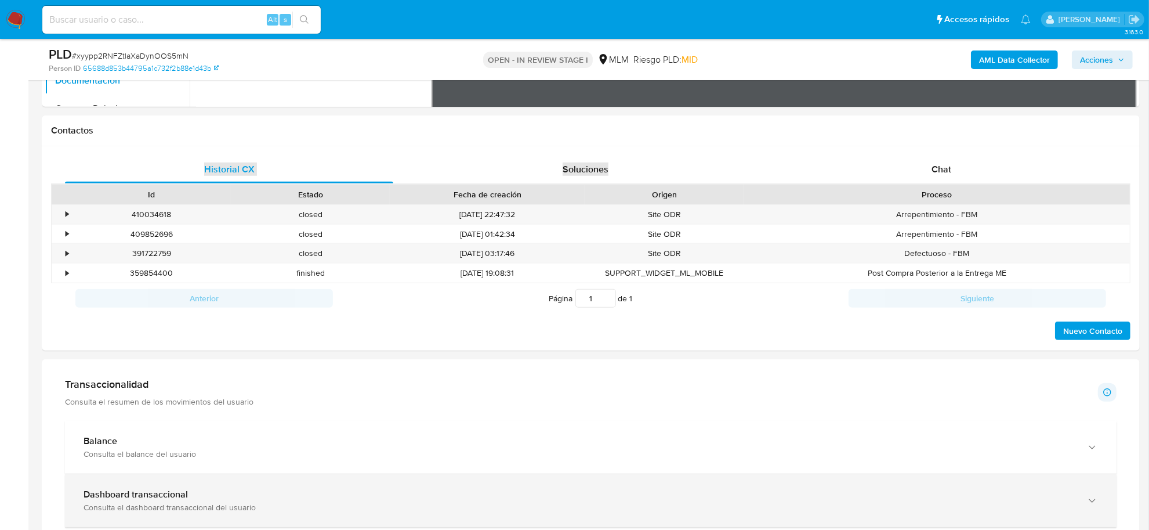
scroll to position [798, 0]
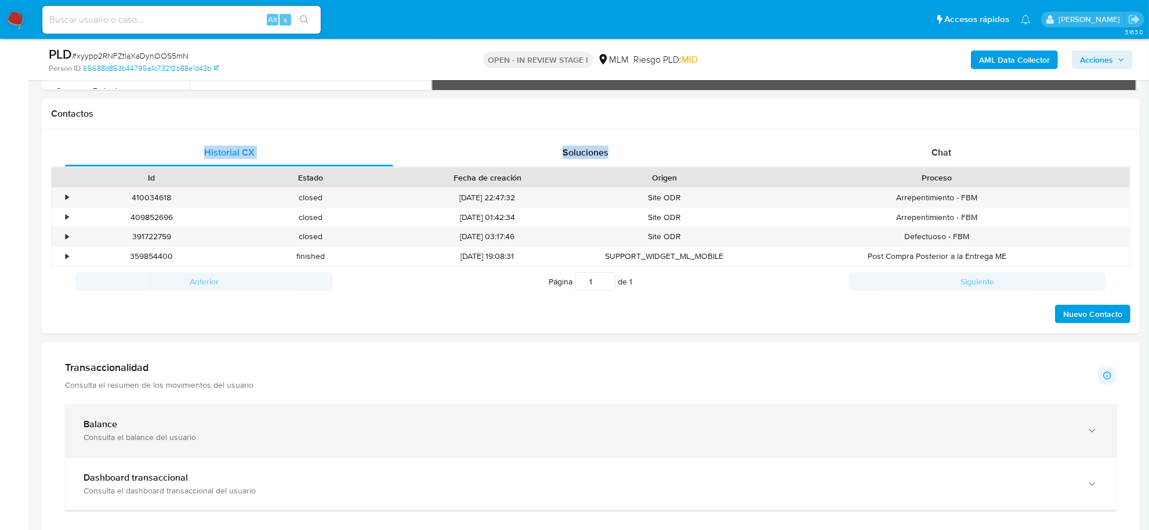
click at [136, 418] on div "Balance Consulta el balance del usuario" at bounding box center [591, 430] width 1052 height 53
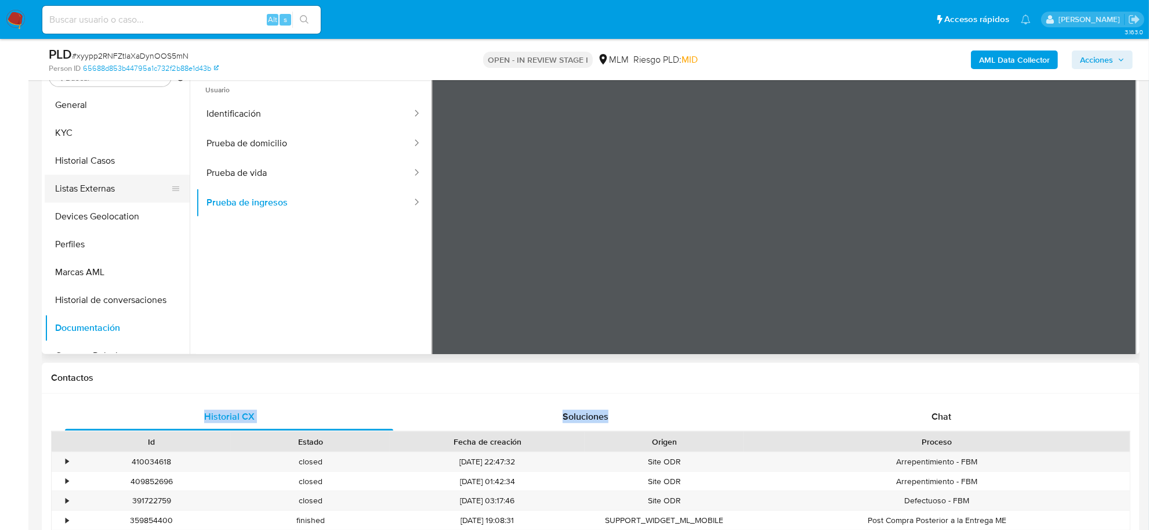
scroll to position [508, 0]
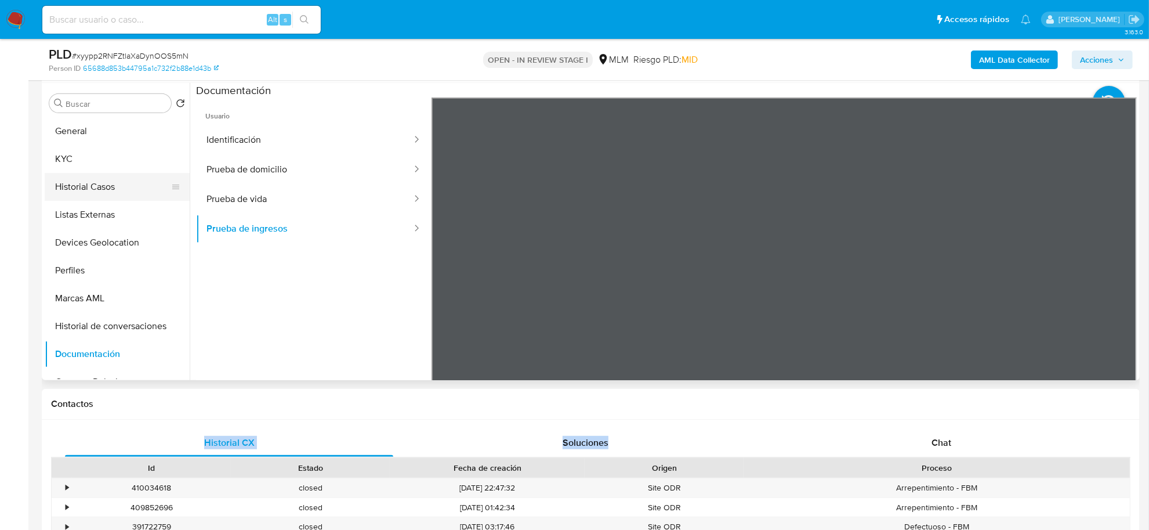
click at [90, 195] on button "Historial Casos" at bounding box center [113, 187] width 136 height 28
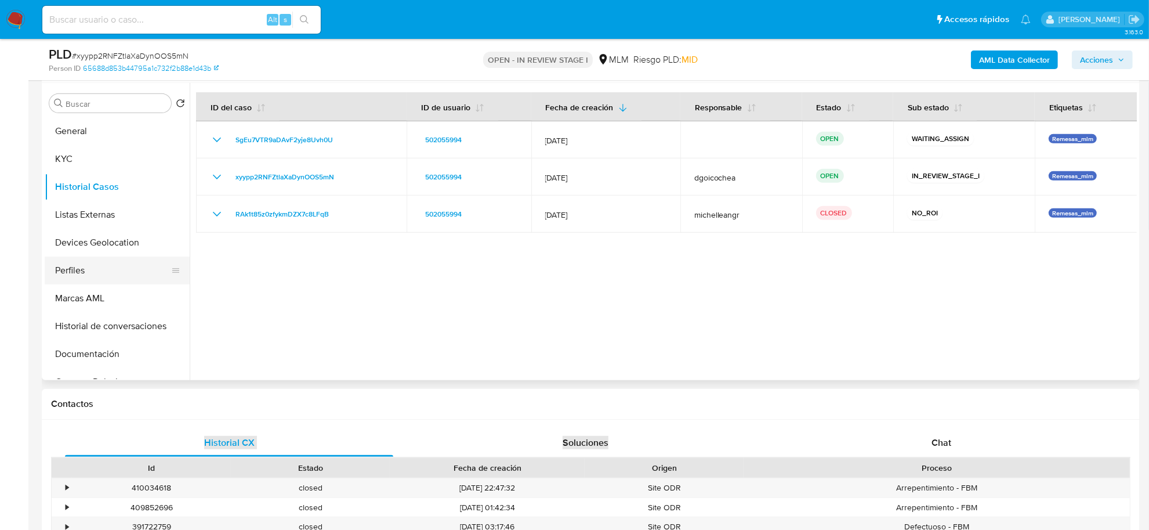
scroll to position [73, 0]
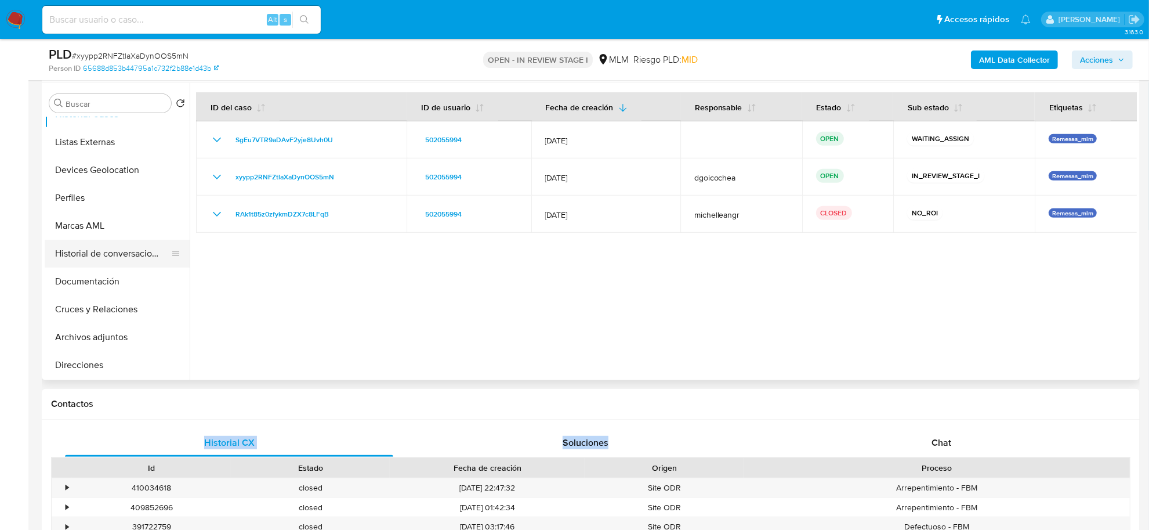
click at [123, 250] on button "Historial de conversaciones" at bounding box center [113, 254] width 136 height 28
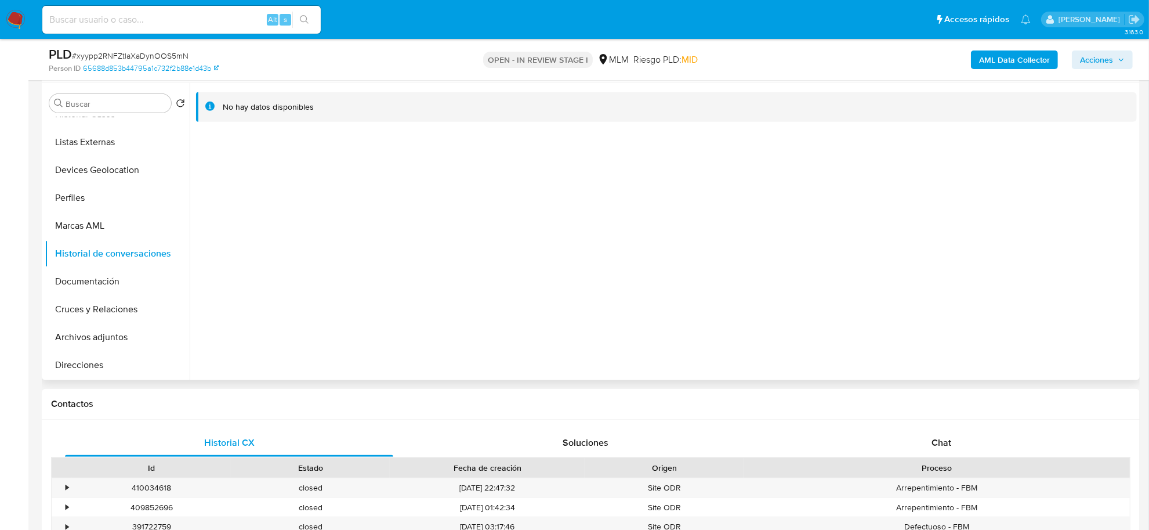
click at [490, 281] on div at bounding box center [663, 231] width 947 height 297
click at [694, 288] on div at bounding box center [663, 231] width 947 height 297
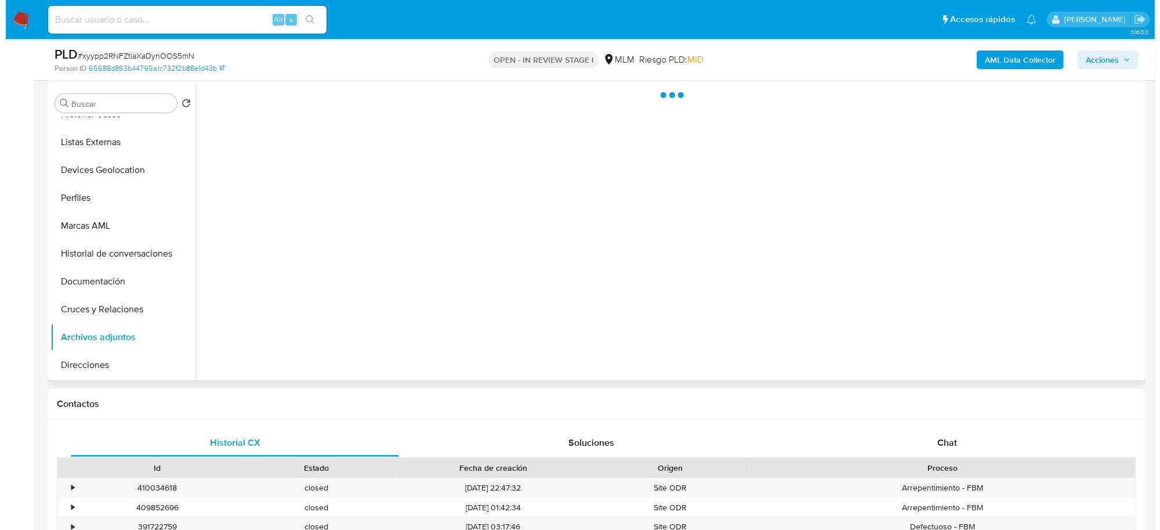
scroll to position [451, 0]
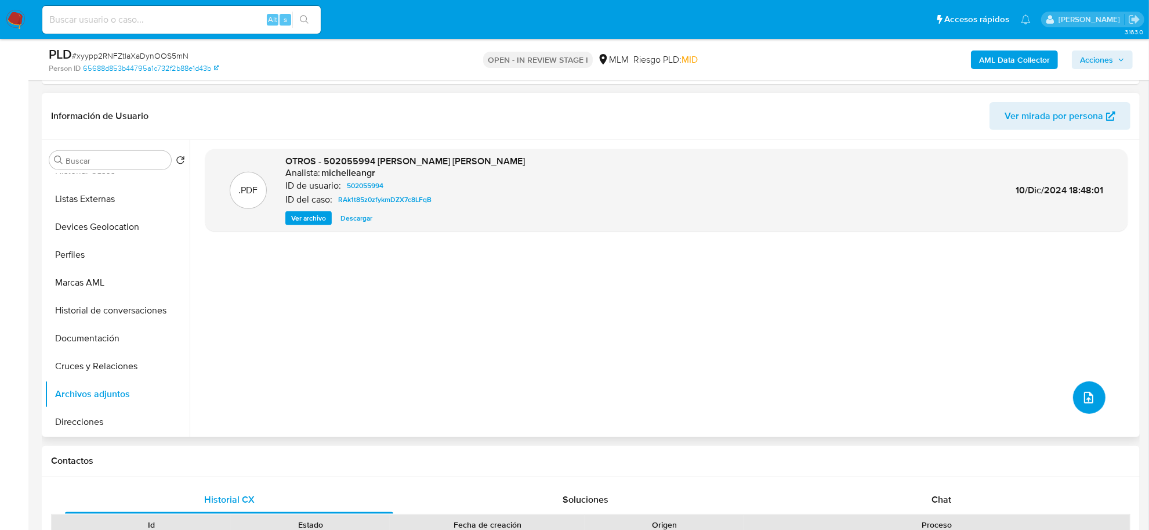
click at [1082, 390] on span "upload-file" at bounding box center [1089, 397] width 14 height 14
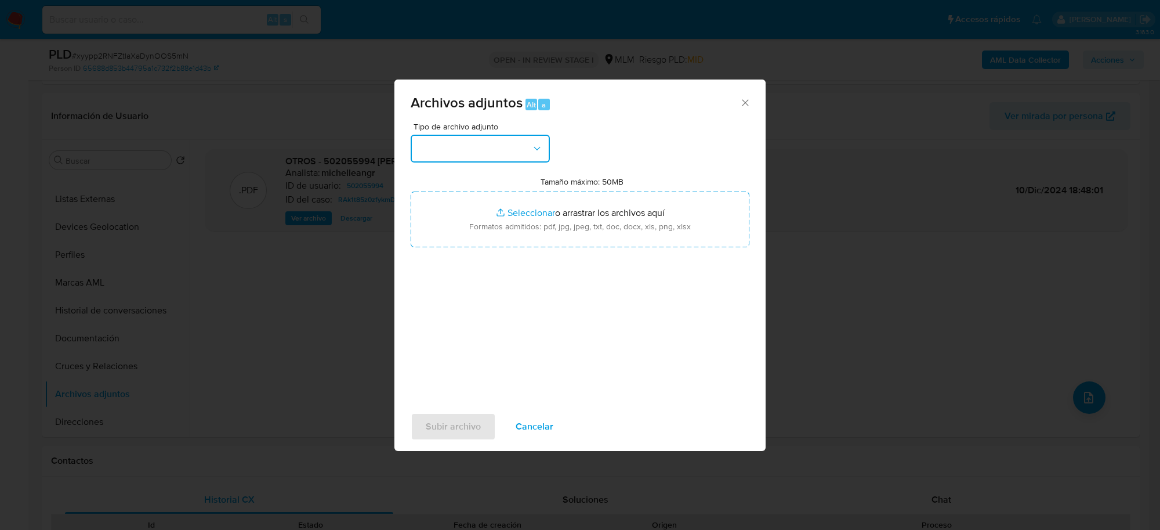
click at [486, 146] on button "button" at bounding box center [480, 149] width 139 height 28
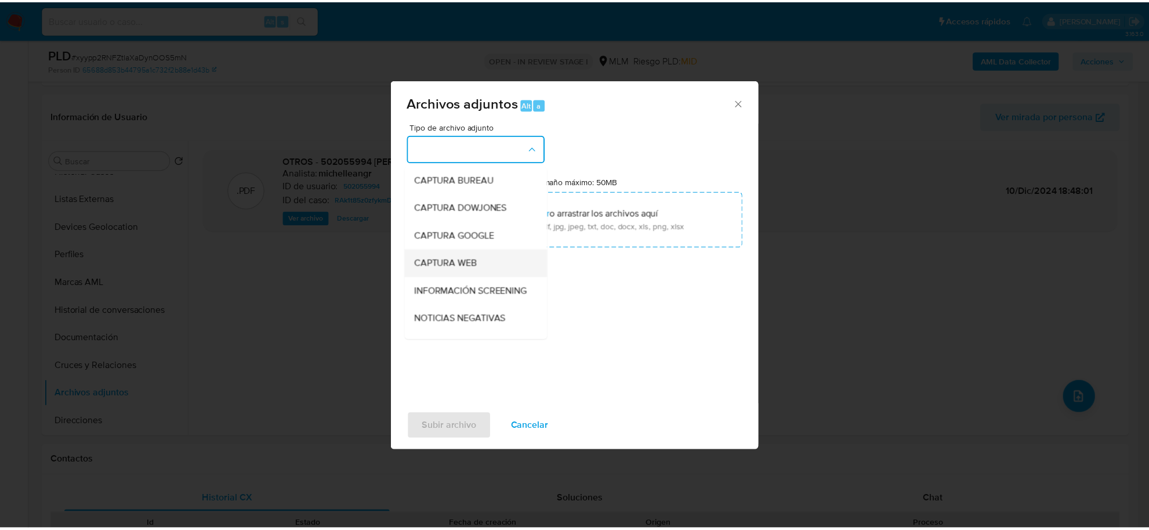
scroll to position [88, 0]
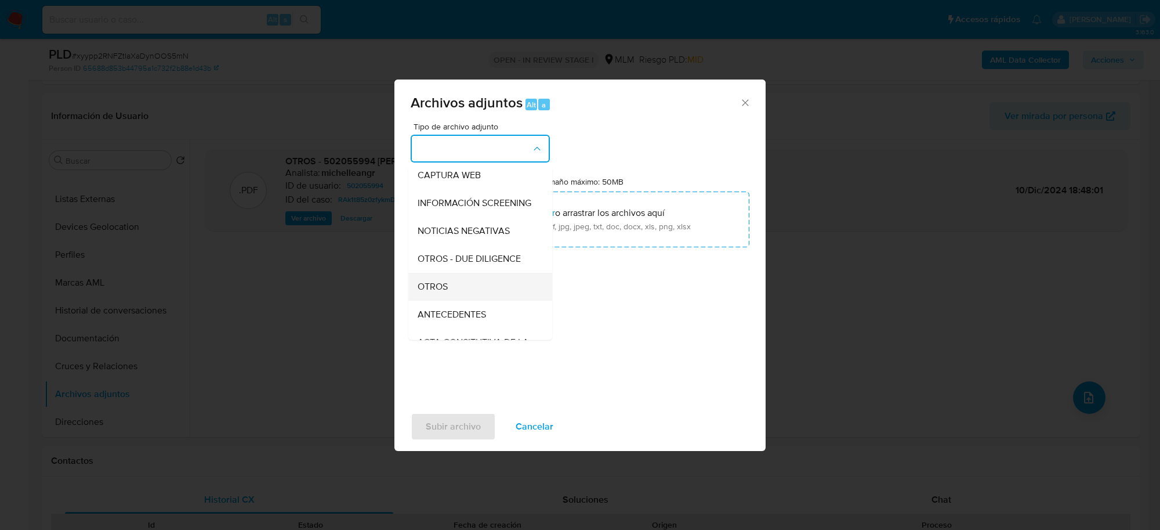
click at [440, 288] on div "OTROS" at bounding box center [477, 287] width 118 height 28
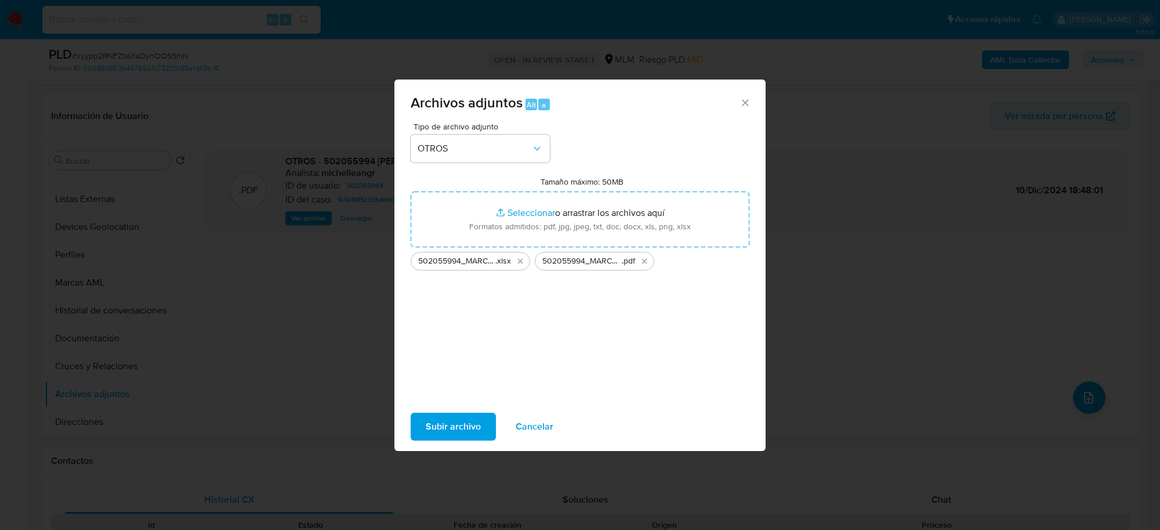
click at [470, 404] on div "Subir archivo Cancelar" at bounding box center [579, 426] width 371 height 44
click at [473, 422] on span "Subir archivo" at bounding box center [453, 427] width 55 height 26
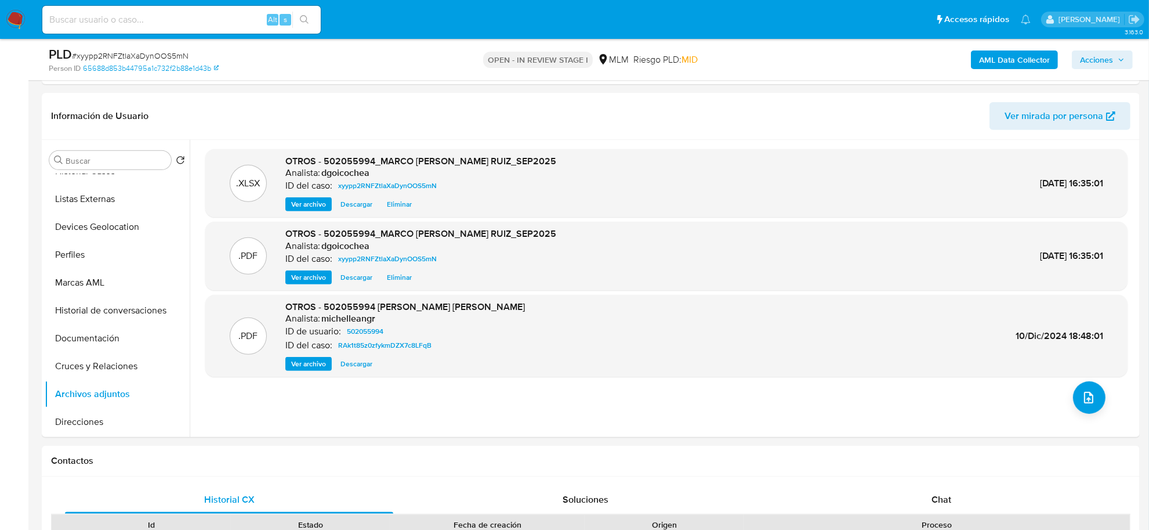
click at [1099, 66] on span "Acciones" at bounding box center [1096, 59] width 33 height 19
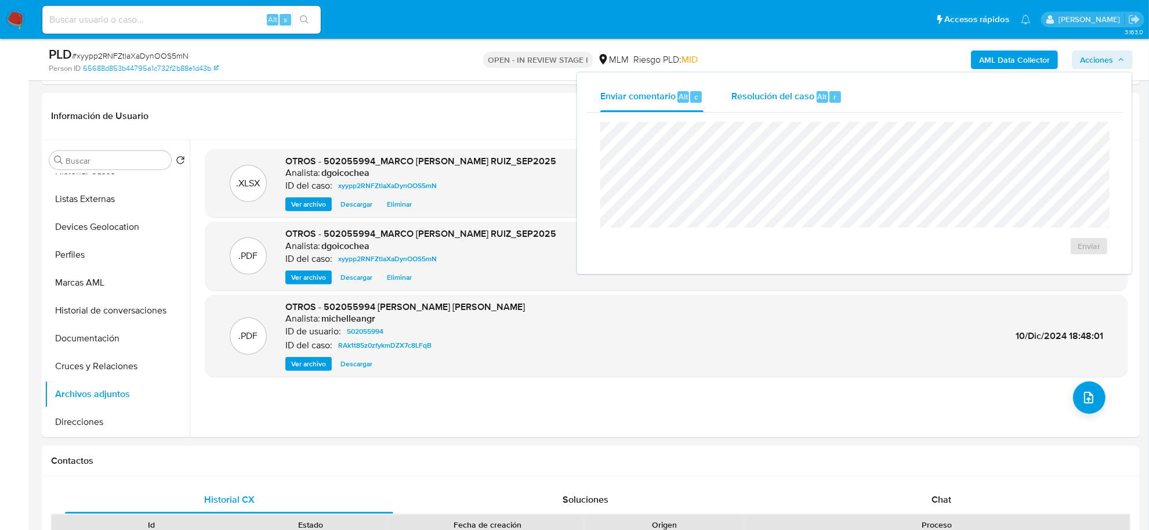
click at [748, 90] on span "Resolución del caso" at bounding box center [772, 95] width 83 height 13
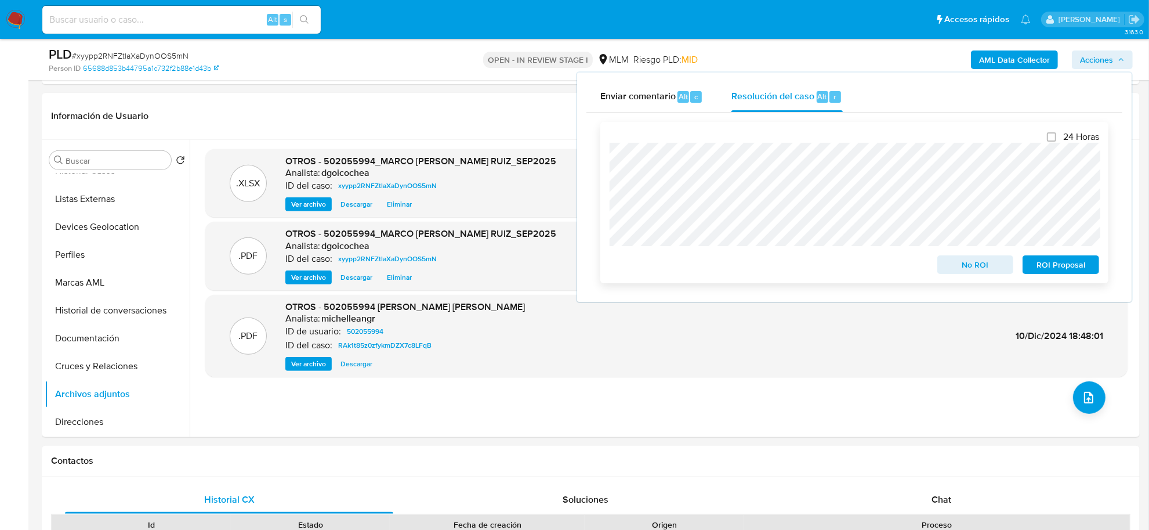
click at [975, 265] on span "No ROI" at bounding box center [976, 264] width 60 height 16
click at [975, 265] on div "No ROI" at bounding box center [976, 262] width 86 height 23
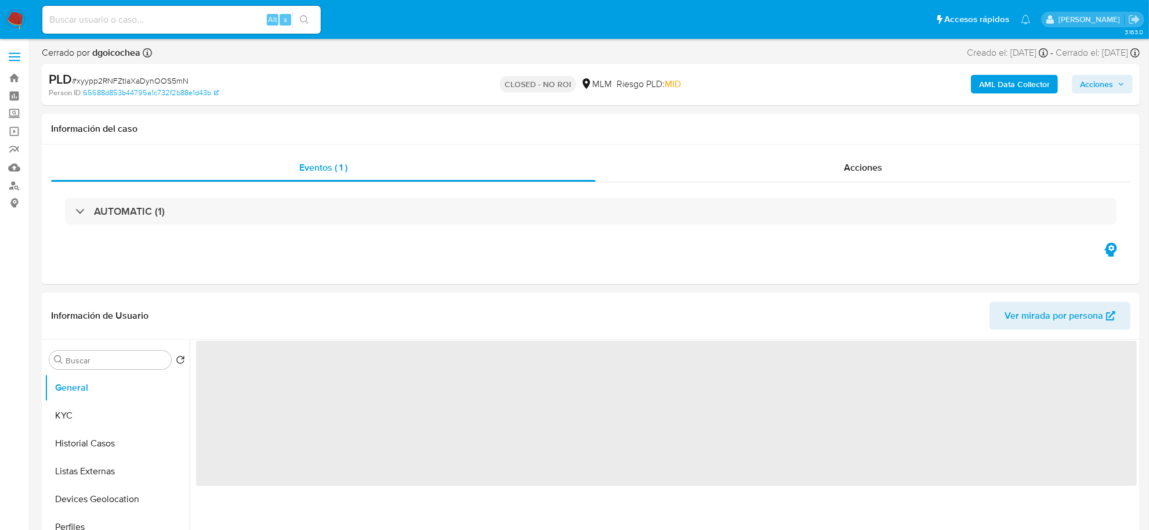
select select "10"
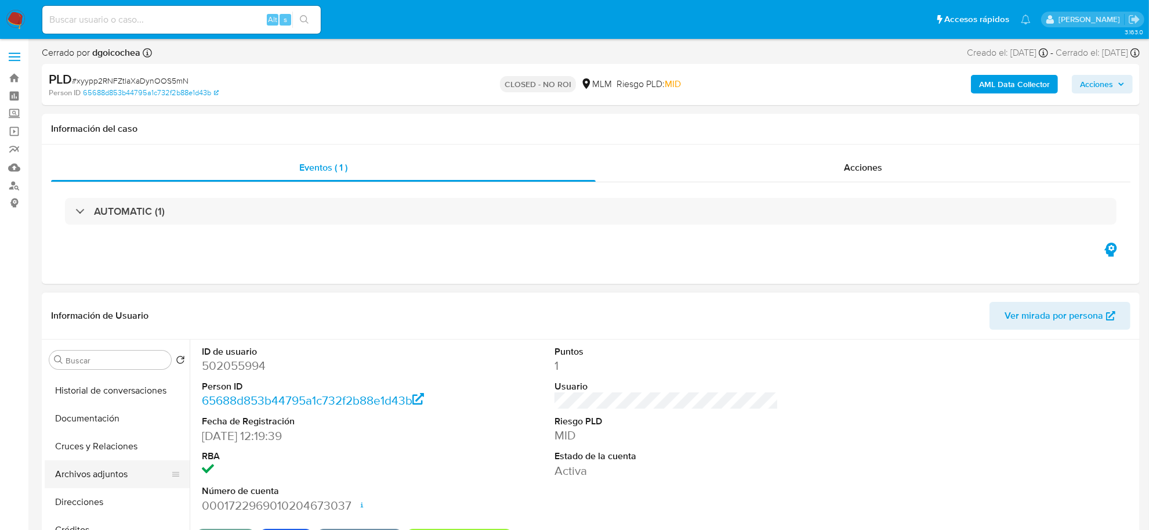
scroll to position [218, 0]
click at [113, 447] on button "Archivos adjuntos" at bounding box center [113, 448] width 136 height 28
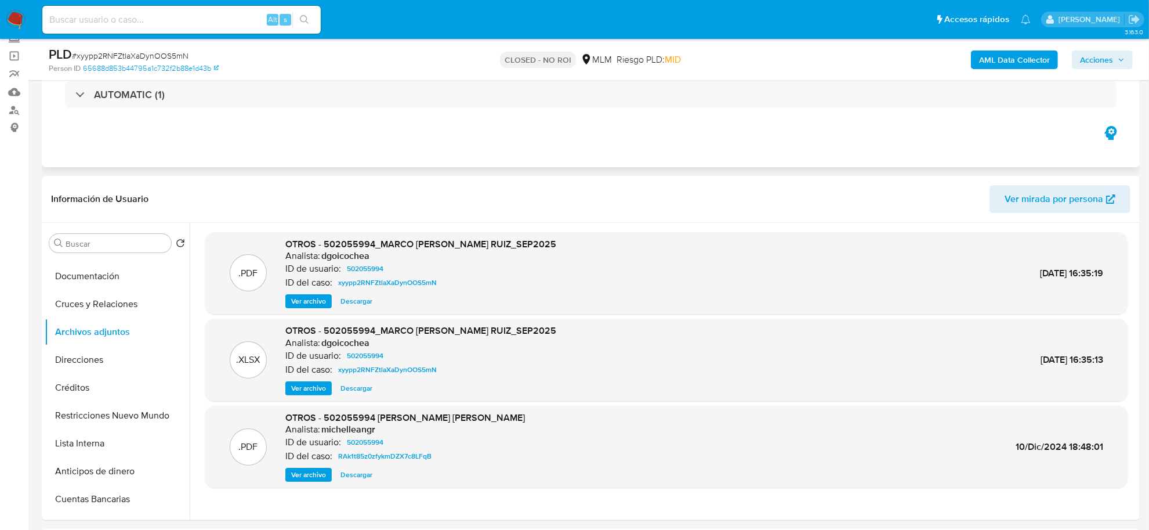
scroll to position [0, 0]
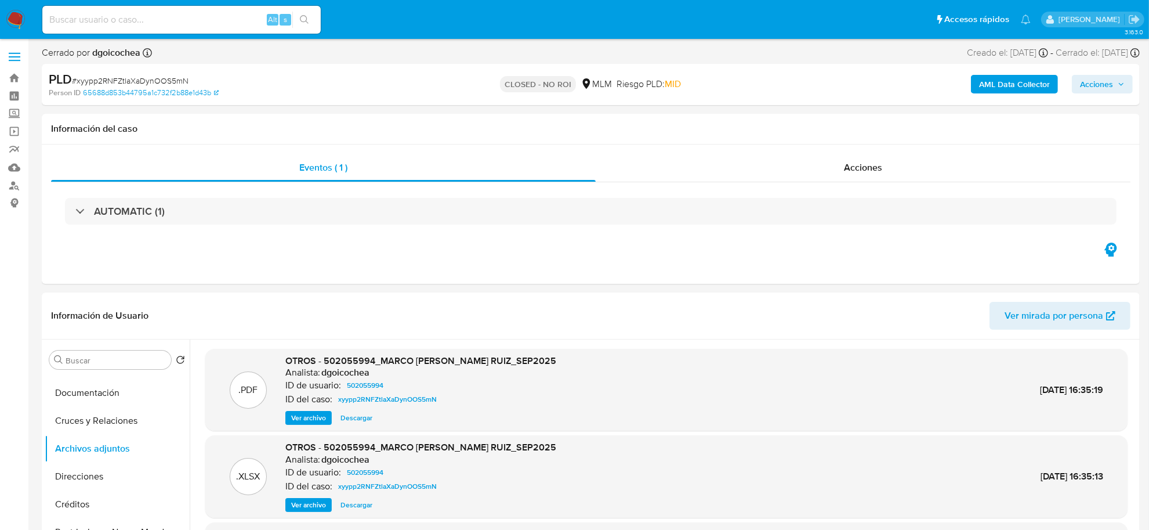
click at [1099, 84] on span "Acciones" at bounding box center [1096, 84] width 33 height 19
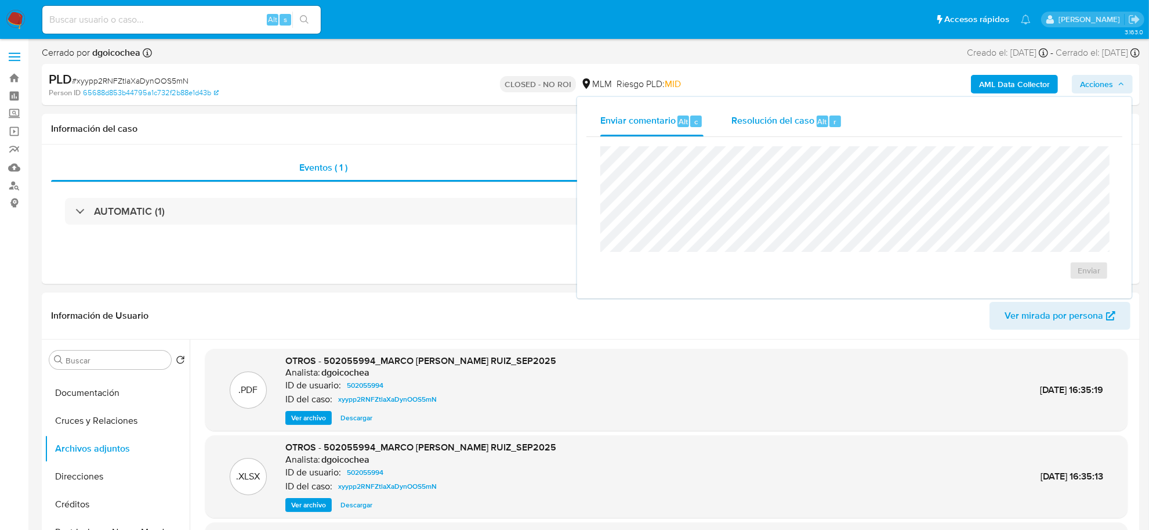
click at [787, 120] on span "Resolución del caso" at bounding box center [772, 120] width 83 height 13
click at [468, 195] on div "AUTOMATIC (1)" at bounding box center [591, 211] width 1080 height 58
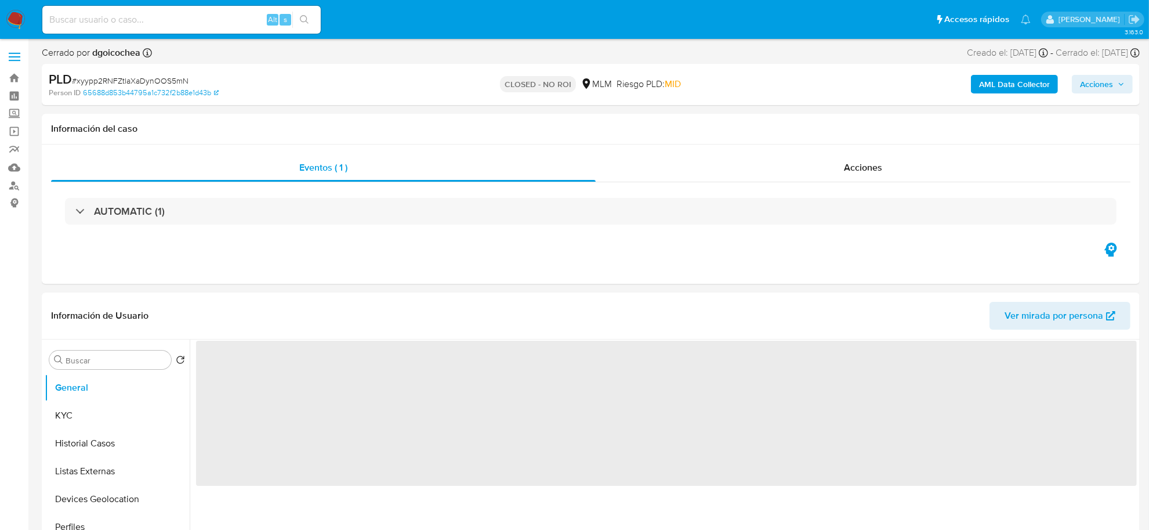
select select "10"
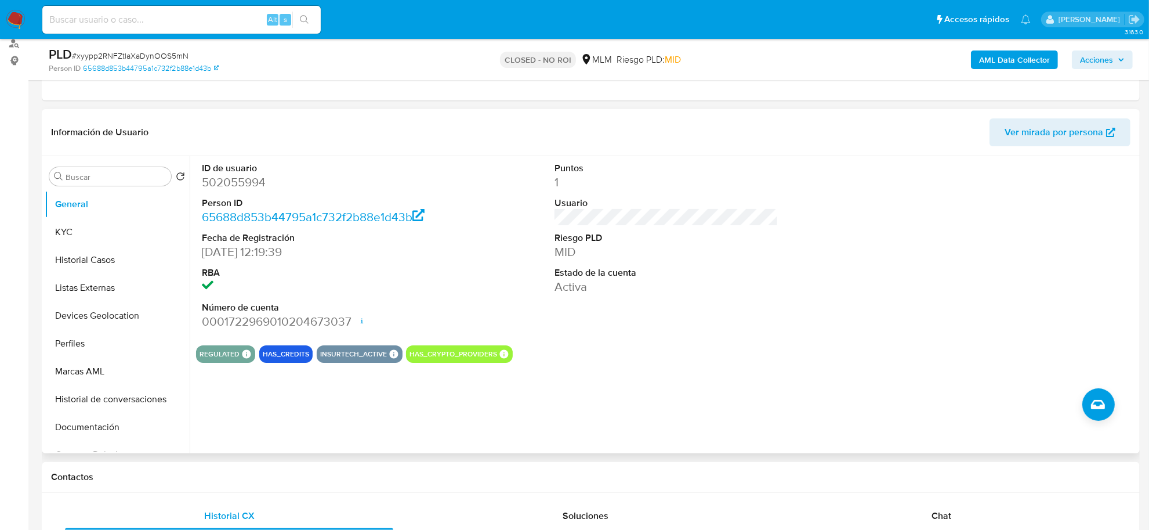
scroll to position [145, 0]
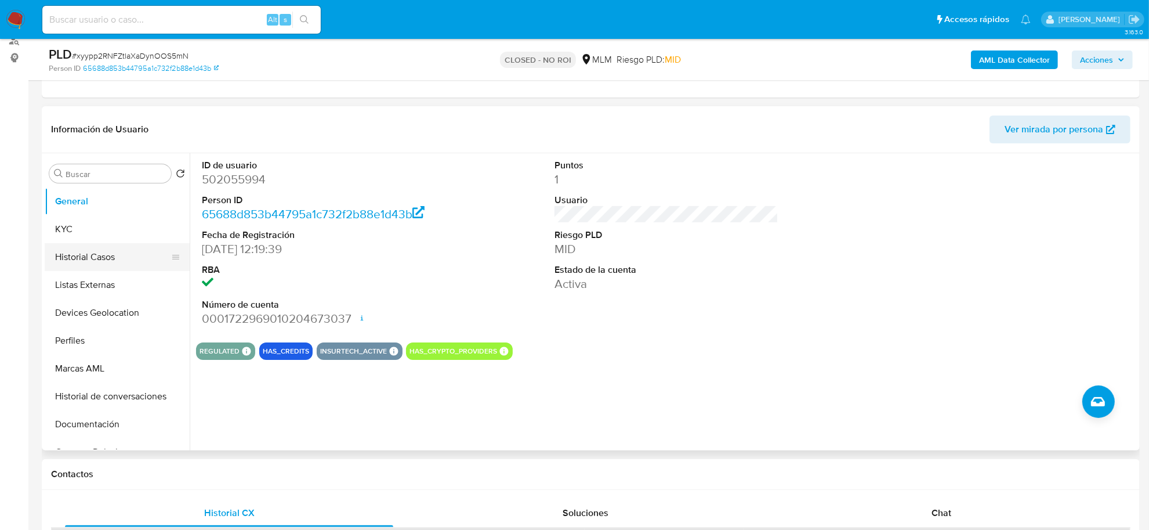
click at [104, 256] on button "Historial Casos" at bounding box center [113, 257] width 136 height 28
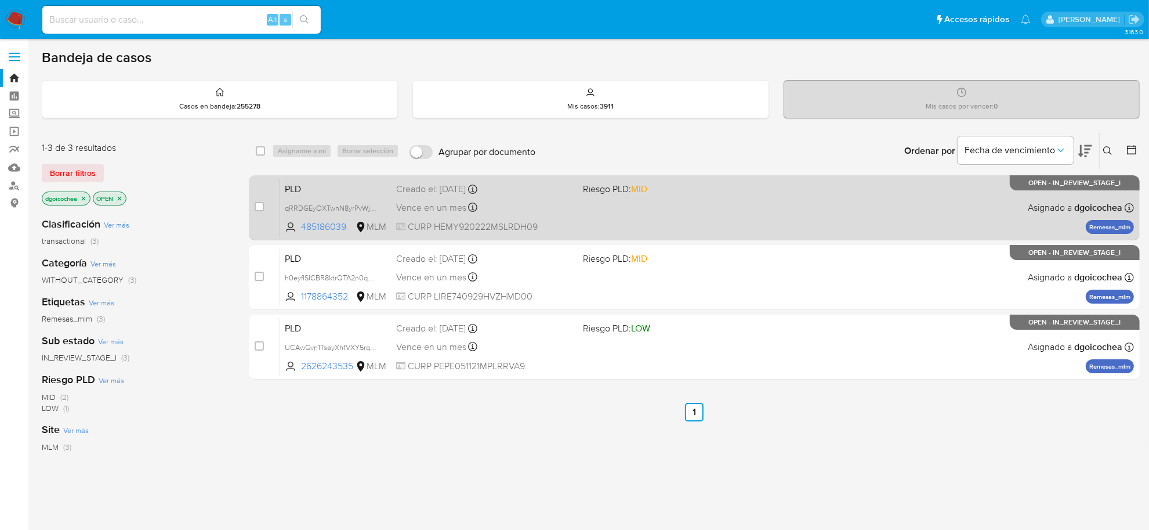
click at [289, 193] on span "PLD" at bounding box center [336, 187] width 102 height 15
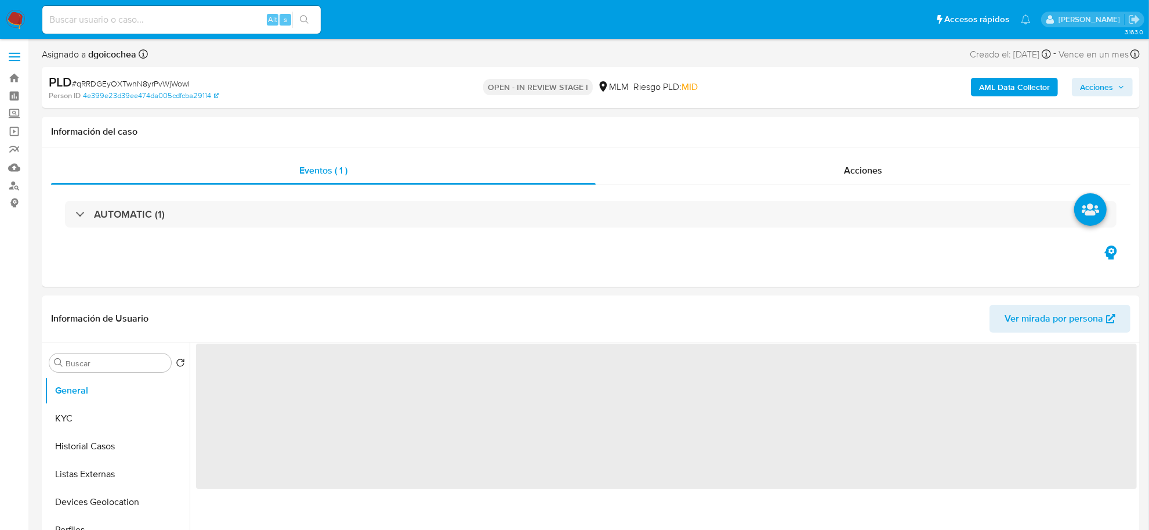
select select "10"
